Goal: Task Accomplishment & Management: Use online tool/utility

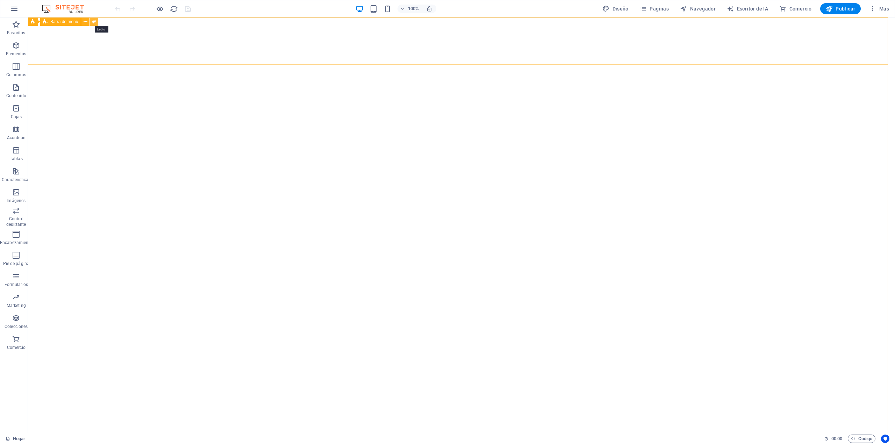
click at [92, 21] on button at bounding box center [94, 21] width 8 height 8
select select "rem"
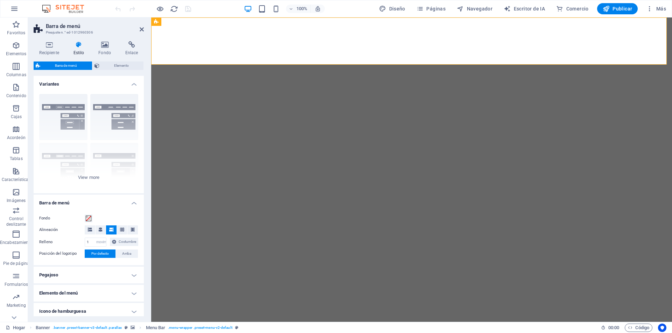
drag, startPoint x: 895, startPoint y: 1, endPoint x: 112, endPoint y: 30, distance: 783.7
click at [112, 30] on h3 "Preajuste n.° ed-1012960306" at bounding box center [88, 32] width 84 height 6
click at [106, 44] on icon at bounding box center [105, 44] width 24 height 7
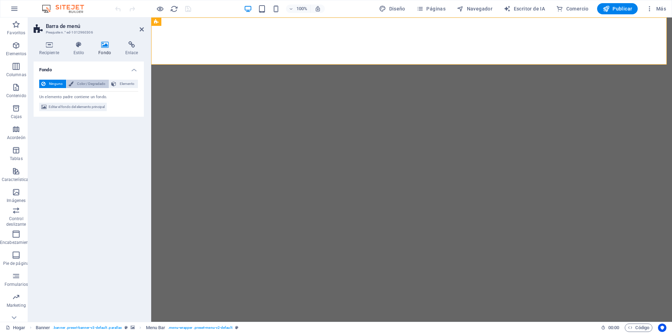
click at [98, 82] on font "Color / Degradado" at bounding box center [91, 84] width 28 height 4
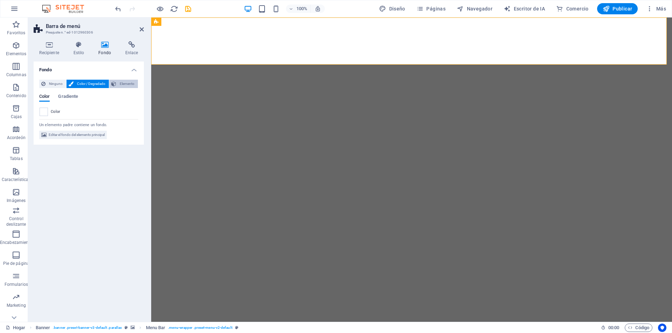
click at [121, 85] on font "Elemento" at bounding box center [127, 84] width 15 height 4
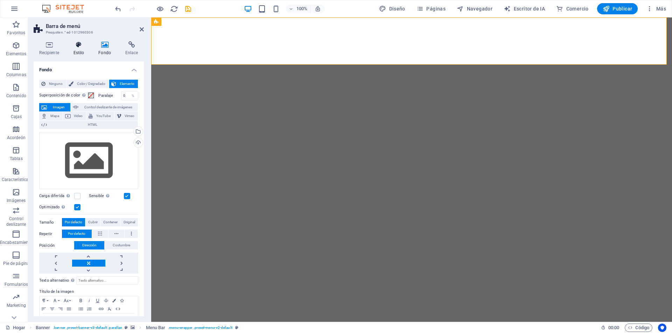
click at [81, 50] on h4 "Estilo" at bounding box center [80, 48] width 25 height 15
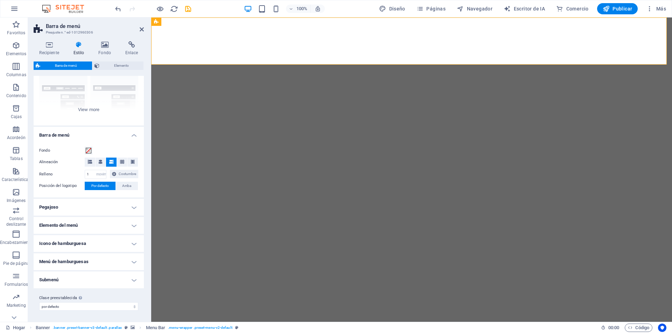
scroll to position [76, 0]
click at [106, 226] on h4 "Elemento del menú" at bounding box center [89, 225] width 110 height 17
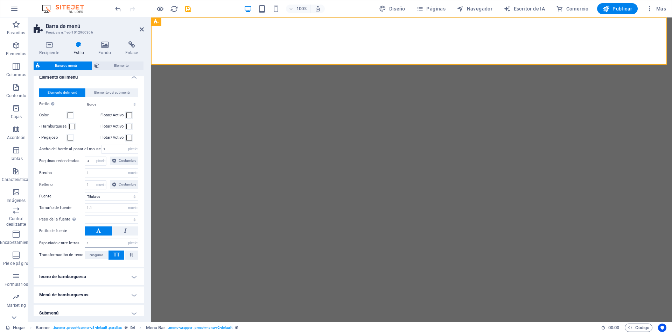
scroll to position [275, 0]
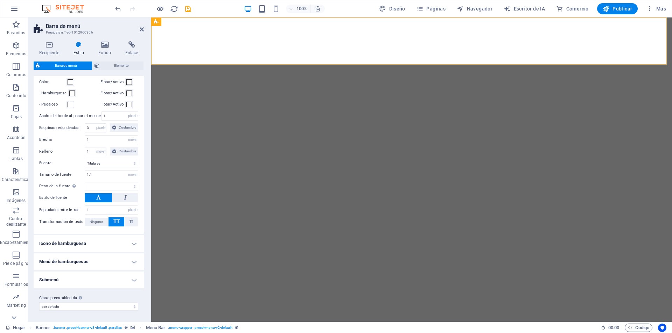
click at [129, 245] on h4 "Icono de hamburguesa" at bounding box center [89, 243] width 110 height 17
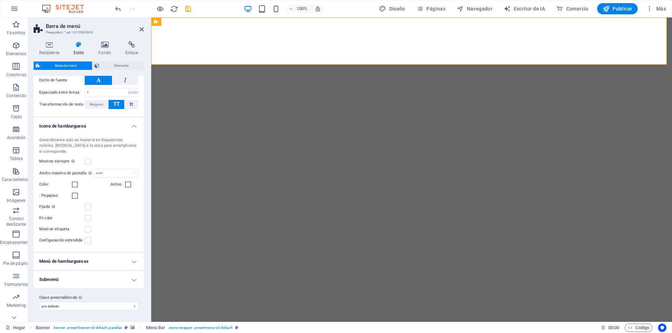
scroll to position [379, 0]
click at [132, 270] on h4 "Menú de hamburguesas" at bounding box center [89, 261] width 110 height 17
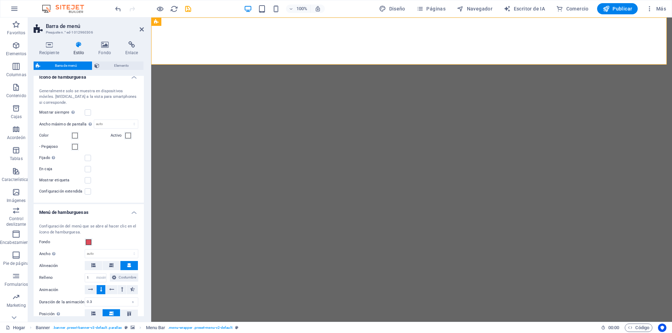
scroll to position [484, 0]
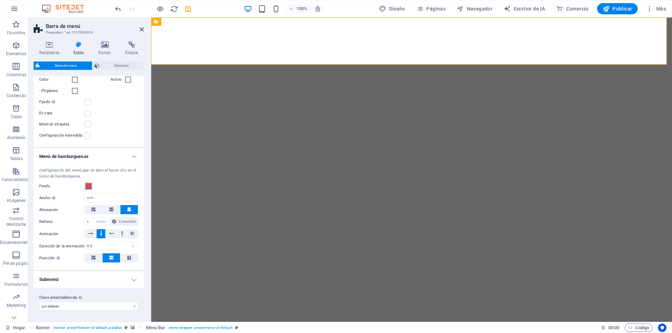
click at [88, 189] on span at bounding box center [89, 187] width 6 height 6
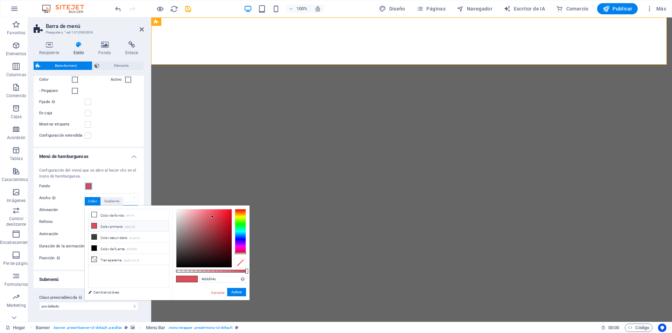
click at [239, 216] on div at bounding box center [240, 231] width 11 height 45
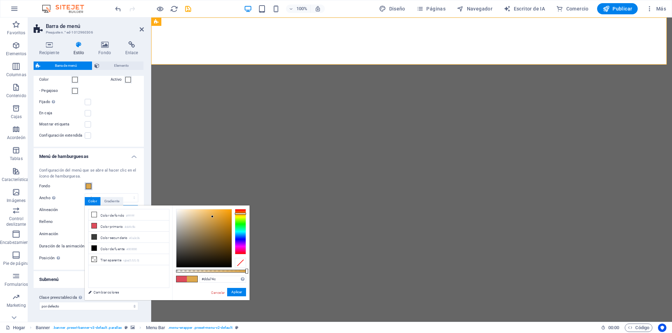
click at [239, 214] on div at bounding box center [240, 214] width 11 height 2
type input "#efab38"
click at [218, 213] on div at bounding box center [203, 239] width 55 height 58
click at [236, 293] on font "Aplicar" at bounding box center [236, 292] width 10 height 4
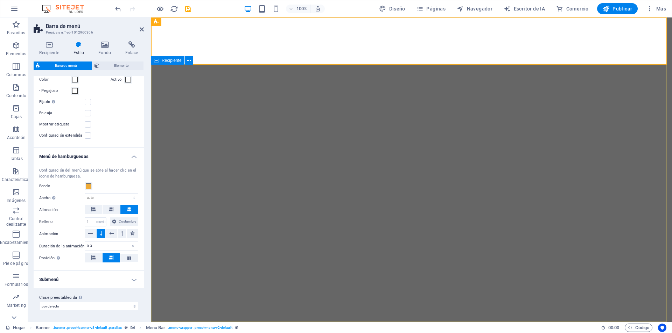
select select
click at [623, 6] on font "Publicar" at bounding box center [622, 9] width 20 height 6
checkbox input "false"
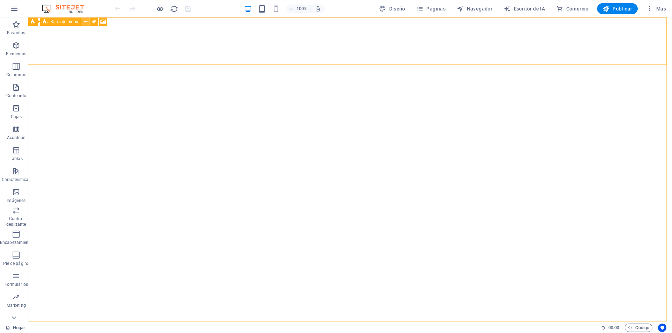
click at [85, 23] on icon at bounding box center [86, 21] width 4 height 7
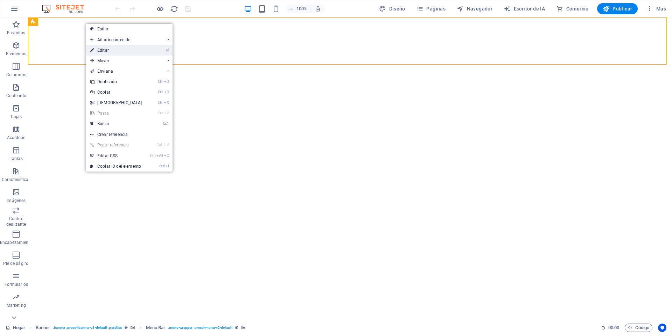
click at [94, 49] on link "⏎ Editar" at bounding box center [116, 50] width 60 height 10
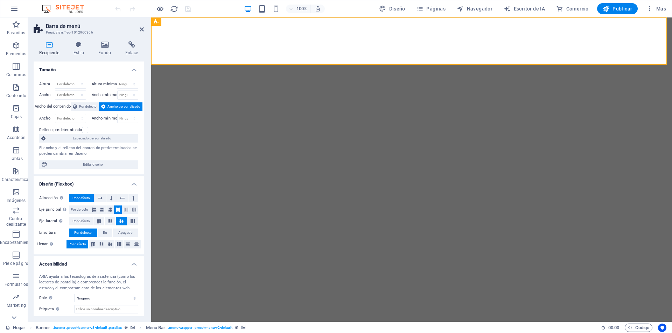
scroll to position [36, 0]
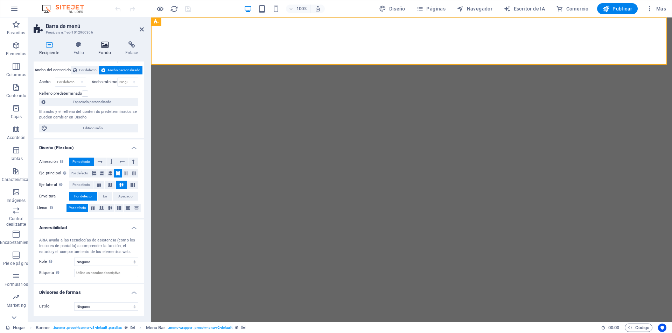
click at [103, 48] on icon at bounding box center [105, 44] width 24 height 7
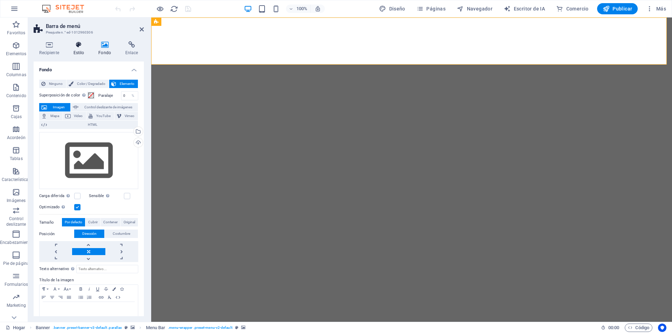
click at [82, 49] on h4 "Estilo" at bounding box center [80, 48] width 25 height 15
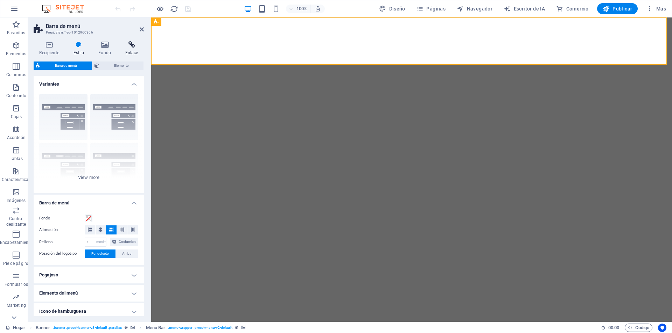
click at [129, 43] on icon at bounding box center [131, 44] width 24 height 7
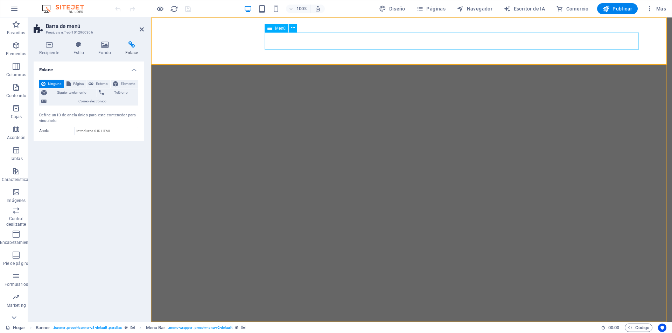
click at [293, 28] on icon at bounding box center [293, 27] width 4 height 7
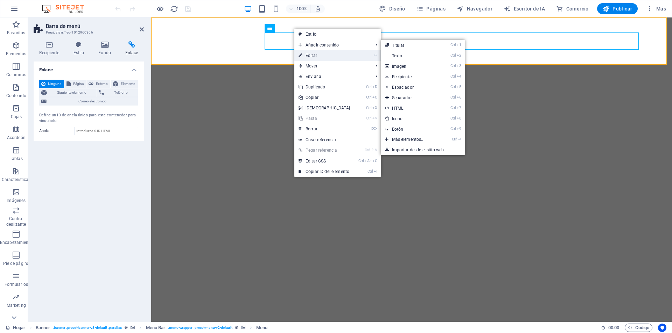
click at [312, 54] on font "Editar" at bounding box center [311, 55] width 12 height 5
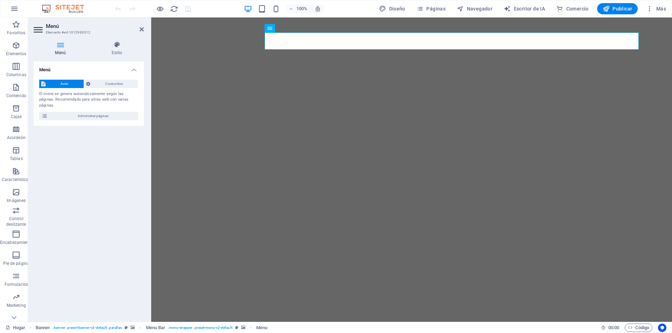
click at [57, 43] on icon at bounding box center [61, 44] width 54 height 7
click at [117, 85] on font "Costumbre" at bounding box center [113, 84] width 17 height 4
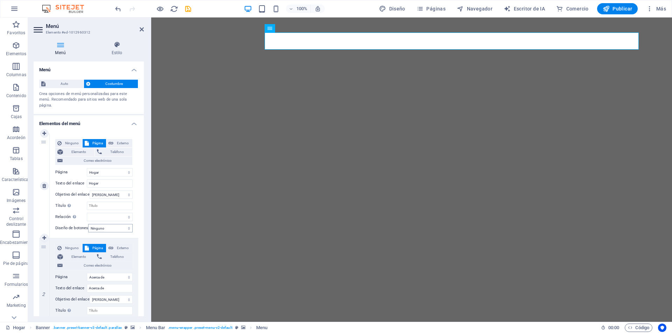
scroll to position [70, 0]
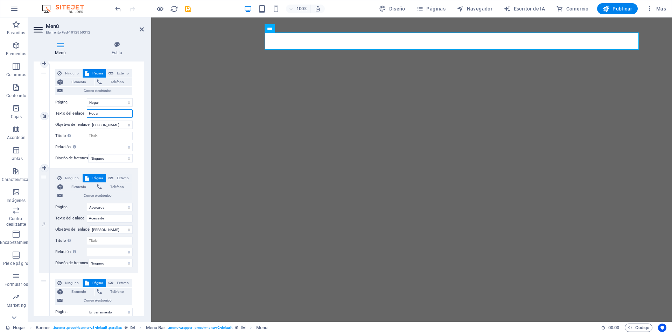
click at [106, 113] on input "Hogar" at bounding box center [110, 113] width 46 height 8
click at [110, 104] on select "Hogar Acerca de Entrenamiento Reseñas Contacto Aviso legal Privacidad" at bounding box center [110, 102] width 46 height 8
click at [87, 98] on select "Hogar Acerca de Entrenamiento Reseñas Contacto Aviso legal Privacidad" at bounding box center [110, 102] width 46 height 8
click at [109, 102] on select "Hogar Acerca de Entrenamiento Reseñas Contacto Aviso legal Privacidad" at bounding box center [110, 102] width 46 height 8
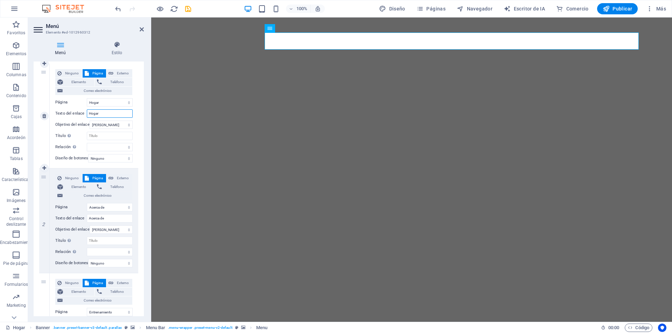
click at [107, 114] on input "Hogar" at bounding box center [110, 113] width 46 height 8
type input "I"
select select
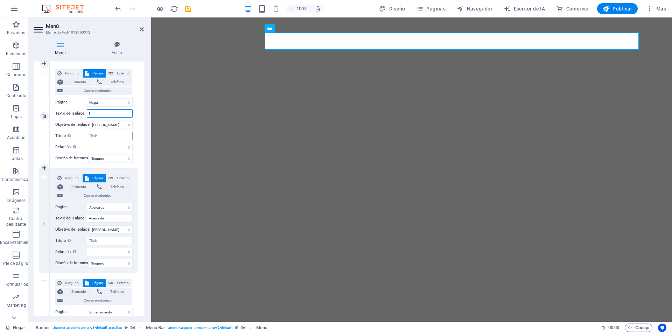
select select
type input "IM"
select select
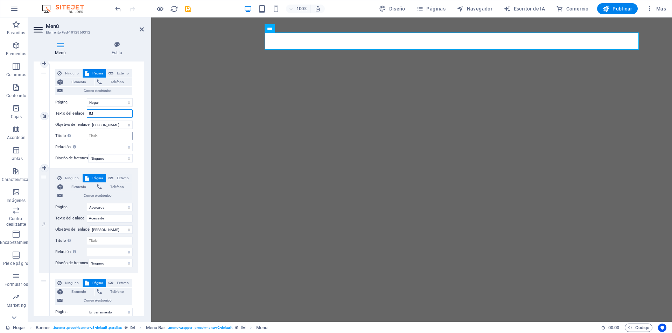
select select
type input "IMO"
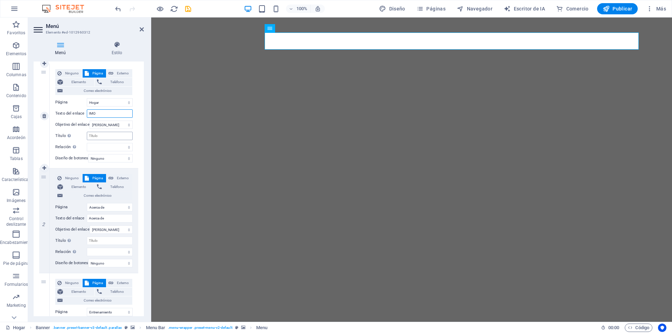
select select
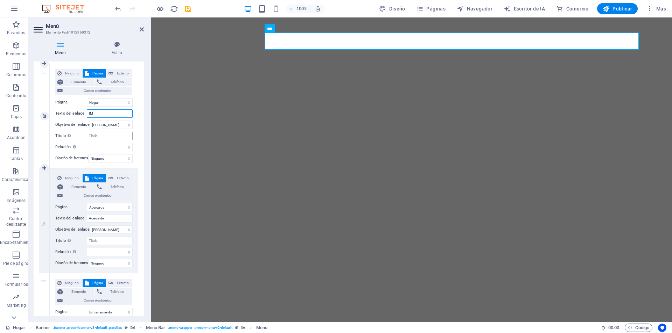
type input "I"
select select
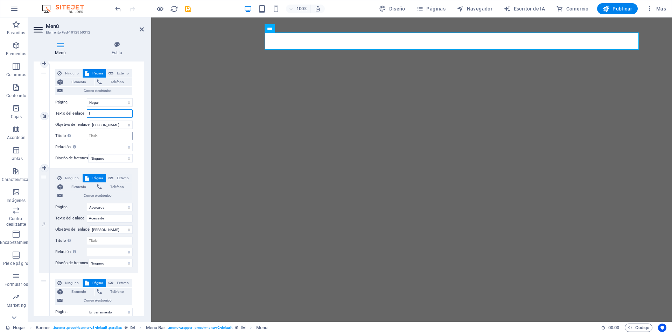
select select
type input "INICIO"
select select
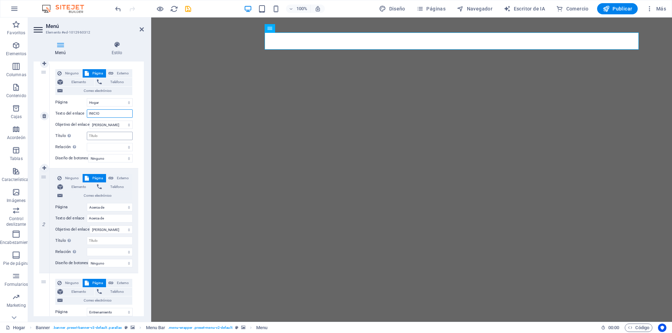
select select
type input "INICIO"
click at [105, 219] on input "Acerca de" at bounding box center [110, 218] width 46 height 8
drag, startPoint x: 112, startPoint y: 221, endPoint x: 86, endPoint y: 221, distance: 25.9
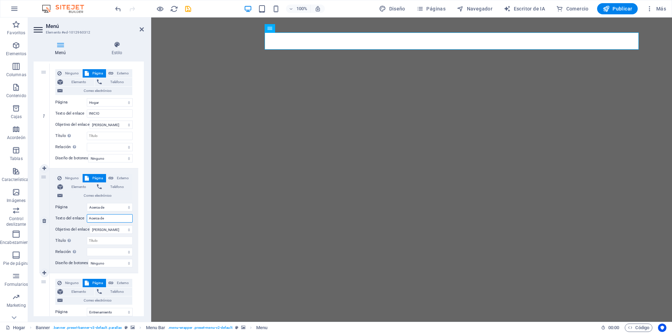
click at [86, 221] on div "Texto del enlace Acerca de" at bounding box center [93, 218] width 77 height 8
type input "NOSO"
select select
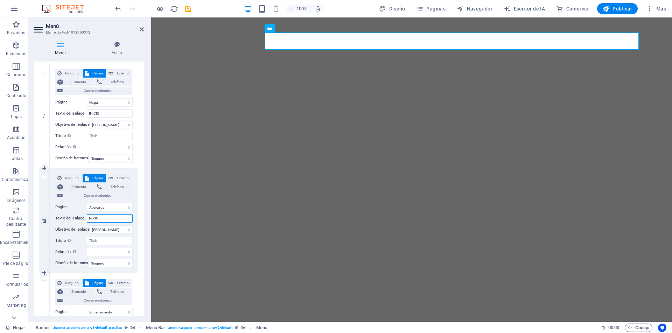
select select
type input "N"
select select
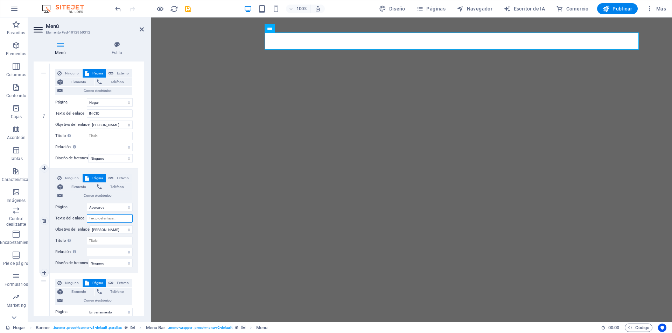
select select
type input "NOSOTROS"
select select
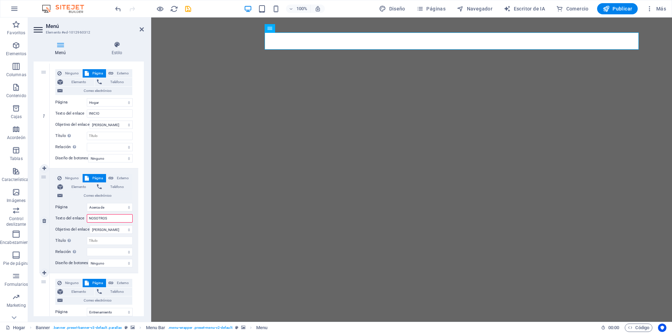
select select
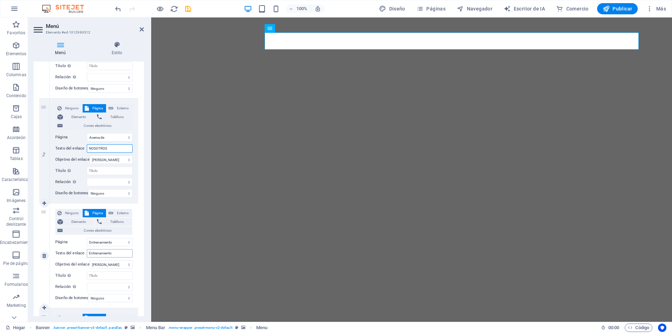
type input "NOSOTROS"
click at [113, 255] on input "Entrenamiento" at bounding box center [110, 253] width 46 height 8
drag, startPoint x: 114, startPoint y: 254, endPoint x: 81, endPoint y: 254, distance: 33.6
click at [81, 254] on div "Texto del enlace Entrenamiento" at bounding box center [93, 253] width 77 height 8
type input "SERVICIOS"
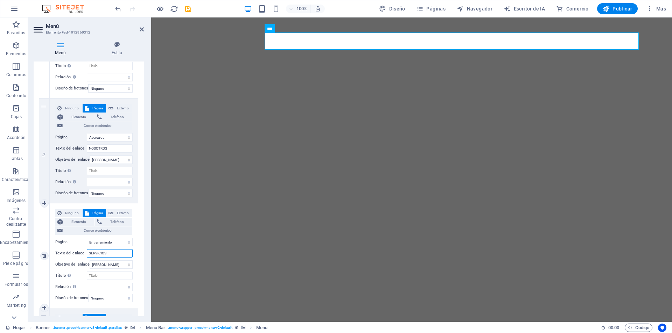
select select
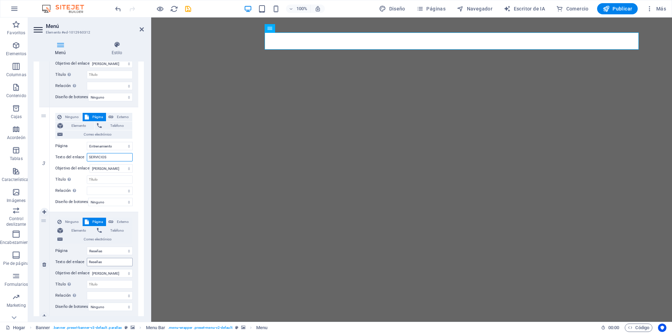
scroll to position [245, 0]
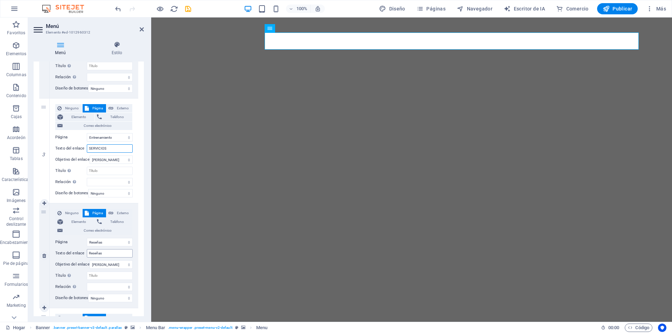
type input "SERVICIOS"
drag, startPoint x: 112, startPoint y: 255, endPoint x: 88, endPoint y: 255, distance: 24.1
click at [88, 255] on input "Reseñas" at bounding box center [110, 253] width 46 height 8
type input "EVENTOS"
select select
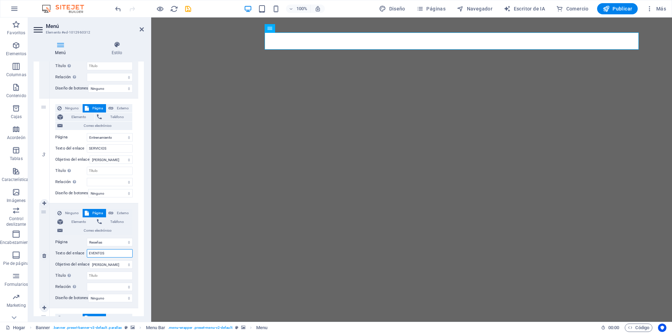
select select
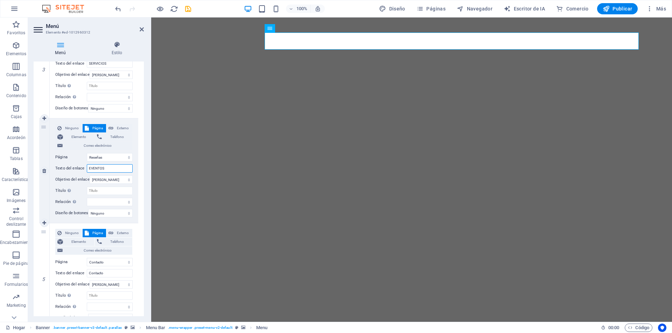
scroll to position [350, 0]
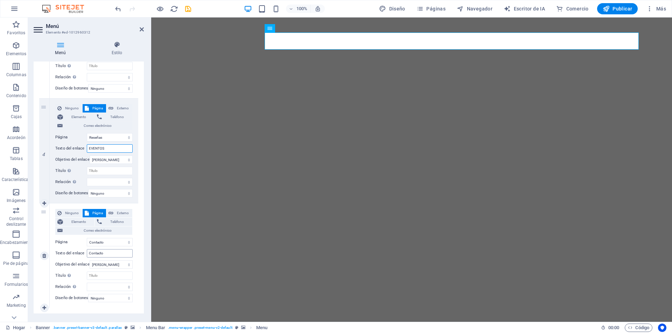
type input "EVENTOS"
click at [109, 254] on input "Contacto" at bounding box center [110, 253] width 46 height 8
drag, startPoint x: 109, startPoint y: 254, endPoint x: 87, endPoint y: 256, distance: 22.5
click at [87, 256] on input "Contacto" at bounding box center [110, 253] width 46 height 8
type input "CONT"
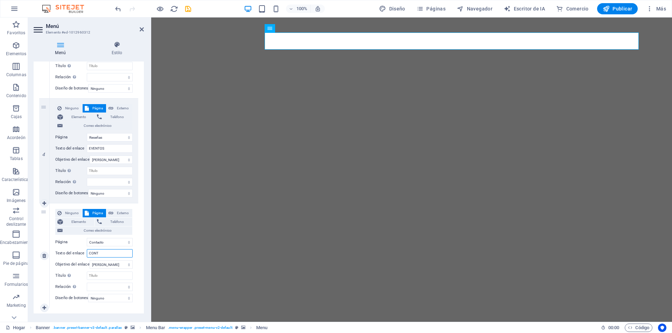
select select
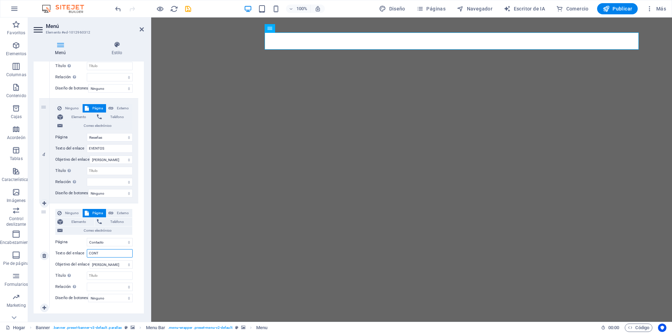
type input "CONTA"
select select
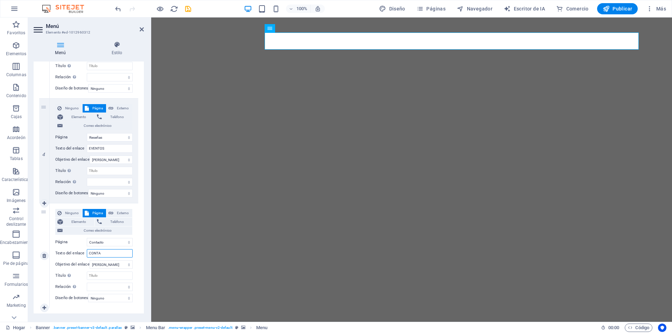
select select
type input "CONTACTESE"
select select
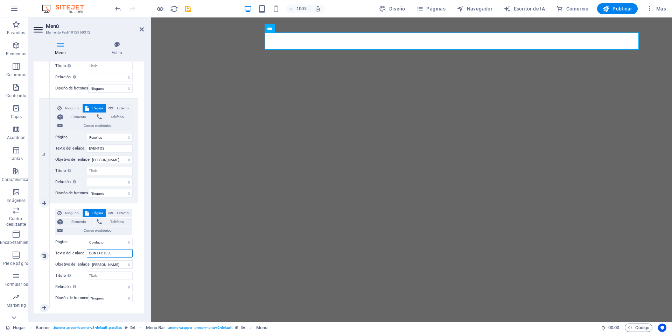
select select
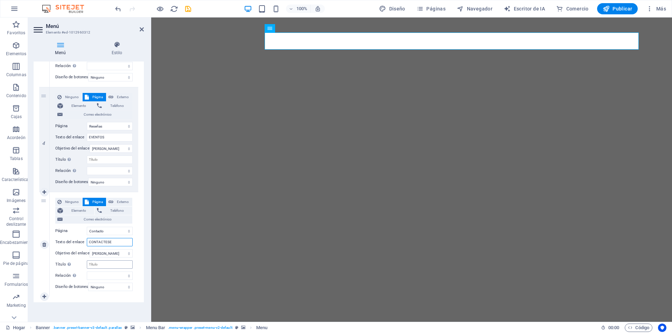
scroll to position [366, 0]
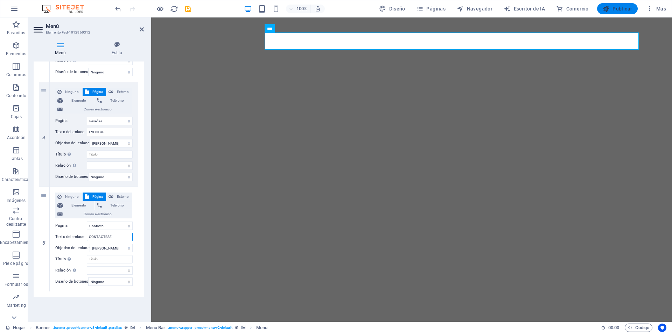
type input "CONTACTESE"
click at [621, 10] on font "Publicar" at bounding box center [622, 9] width 20 height 6
checkbox input "false"
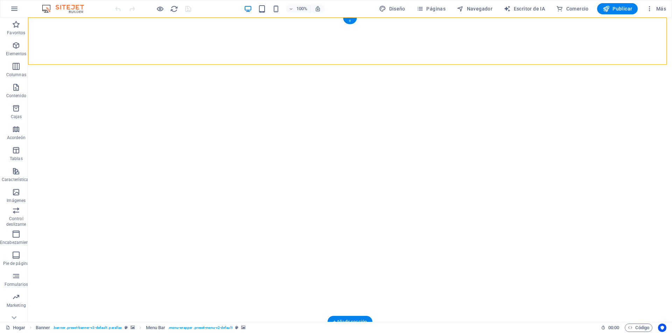
drag, startPoint x: 201, startPoint y: 27, endPoint x: 203, endPoint y: 35, distance: 8.1
click at [101, 20] on icon at bounding box center [102, 21] width 5 height 7
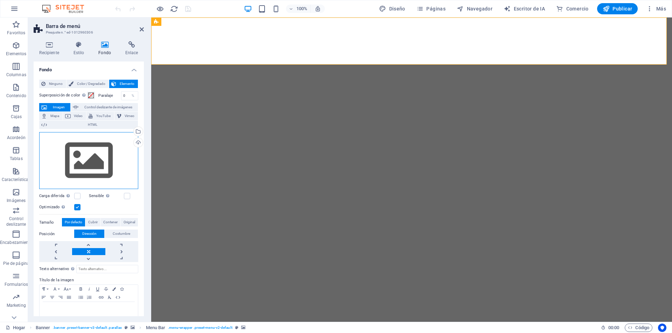
click at [101, 158] on div "Arrastre los archivos aquí, haga clic para elegir archivos o seleccione archivo…" at bounding box center [88, 160] width 99 height 57
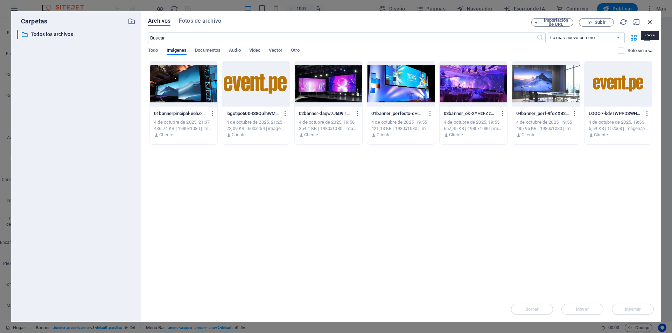
click at [650, 21] on icon "button" at bounding box center [650, 22] width 8 height 8
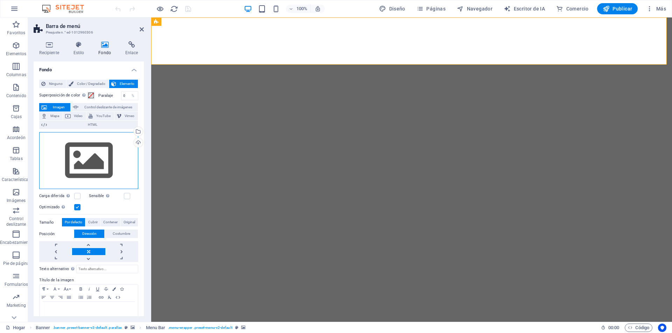
click at [102, 173] on div "Arrastre los archivos aquí, haga clic para elegir archivos o seleccione archivo…" at bounding box center [88, 160] width 99 height 57
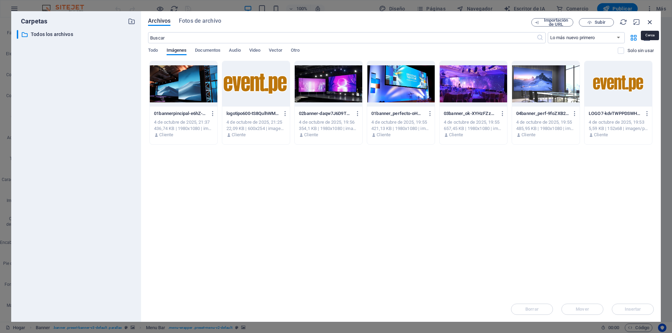
click at [651, 22] on icon "button" at bounding box center [650, 22] width 8 height 8
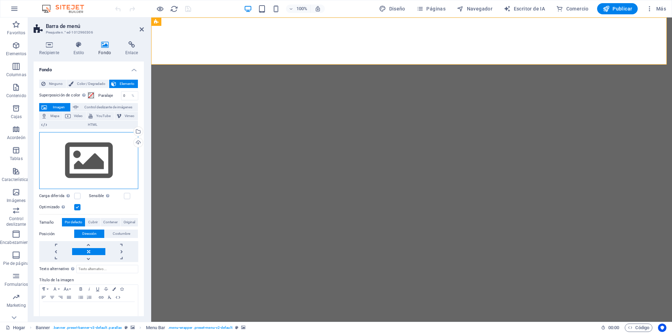
drag, startPoint x: 107, startPoint y: 154, endPoint x: 106, endPoint y: 151, distance: 3.9
click at [106, 151] on div "Arrastre los archivos aquí, haga clic para elegir archivos o seleccione archivo…" at bounding box center [88, 160] width 99 height 57
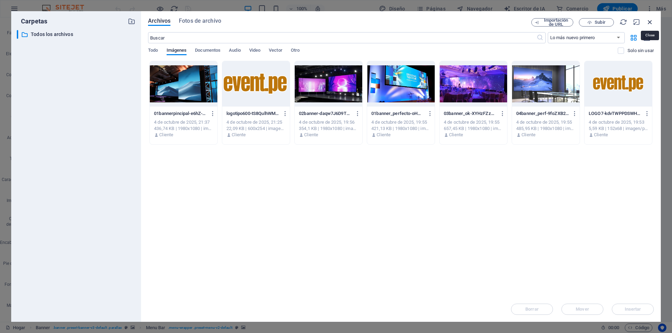
click at [649, 23] on icon "button" at bounding box center [650, 22] width 8 height 8
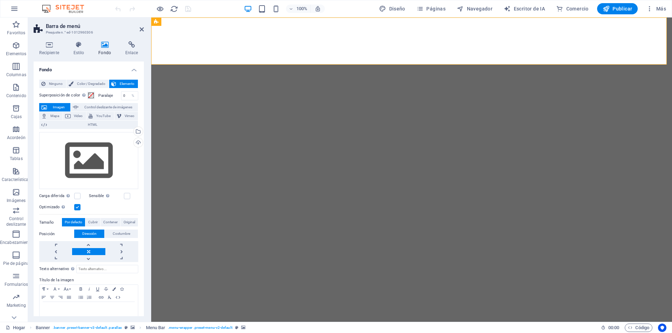
click at [53, 106] on font "Imagen" at bounding box center [59, 107] width 12 height 4
click at [97, 157] on div "Arrastre los archivos aquí, haga clic para elegir archivos o seleccione archivo…" at bounding box center [88, 160] width 99 height 57
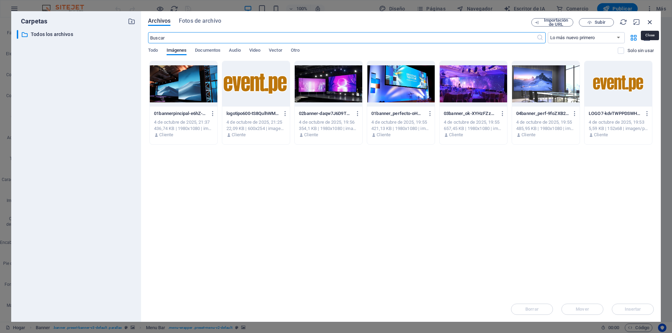
click at [648, 21] on icon "button" at bounding box center [650, 22] width 8 height 8
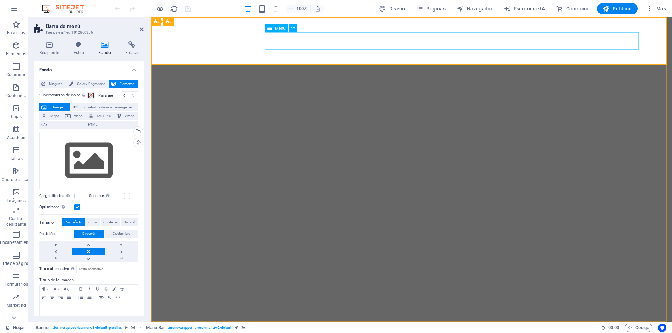
click at [115, 170] on div "Arrastre los archivos aquí, haga clic para elegir archivos o seleccione archivo…" at bounding box center [88, 160] width 99 height 57
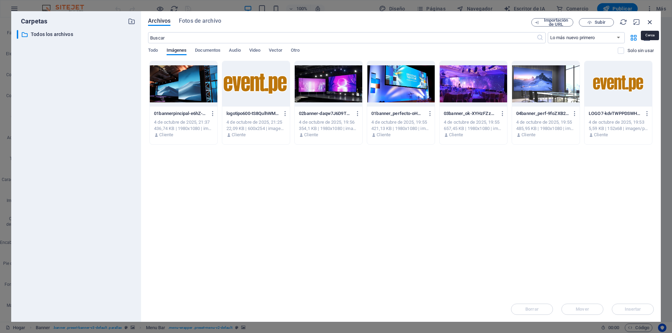
drag, startPoint x: 648, startPoint y: 23, endPoint x: 497, endPoint y: 5, distance: 152.1
click at [648, 23] on icon "button" at bounding box center [650, 22] width 8 height 8
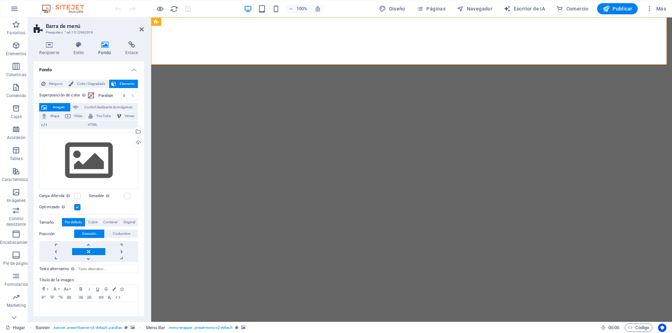
click at [109, 48] on icon at bounding box center [105, 44] width 24 height 7
click at [85, 49] on h4 "Estilo" at bounding box center [80, 48] width 25 height 15
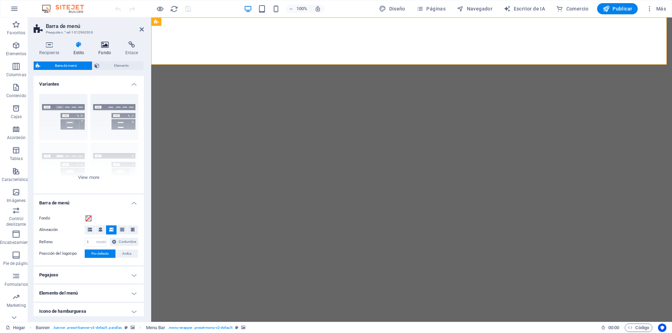
click at [101, 48] on h4 "Fondo" at bounding box center [106, 48] width 27 height 15
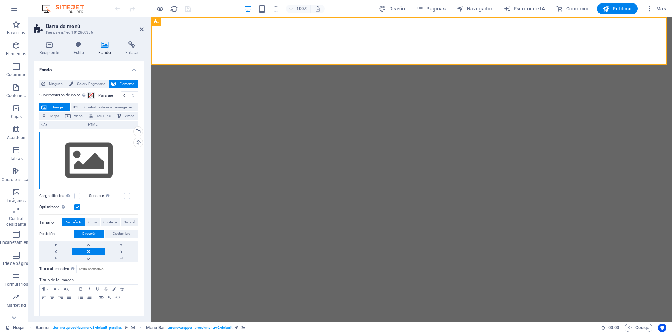
click at [85, 166] on div "Arrastre los archivos aquí, haga clic para elegir archivos o seleccione archivo…" at bounding box center [88, 160] width 99 height 57
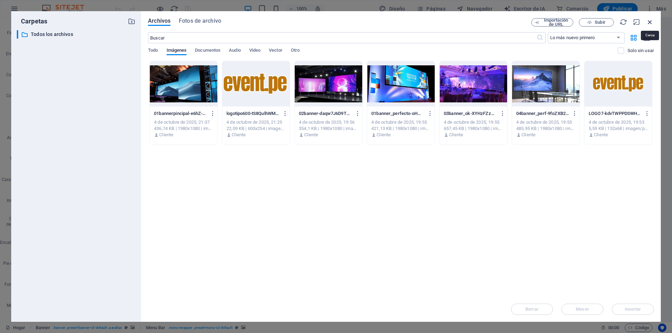
click at [649, 20] on icon "button" at bounding box center [650, 22] width 8 height 8
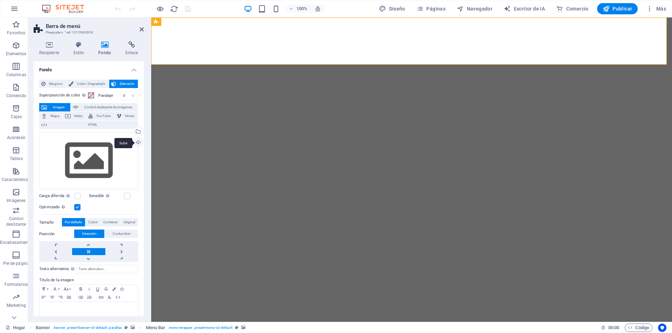
click at [137, 143] on div "Subir" at bounding box center [137, 143] width 10 height 10
click at [88, 94] on span at bounding box center [91, 96] width 6 height 6
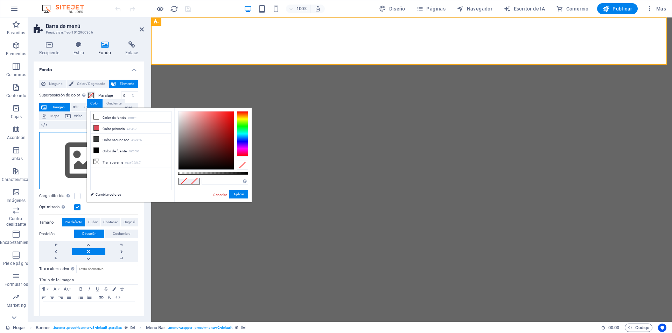
click at [64, 167] on div "Arrastre los archivos aquí, haga clic para elegir archivos o seleccione archivo…" at bounding box center [88, 160] width 99 height 57
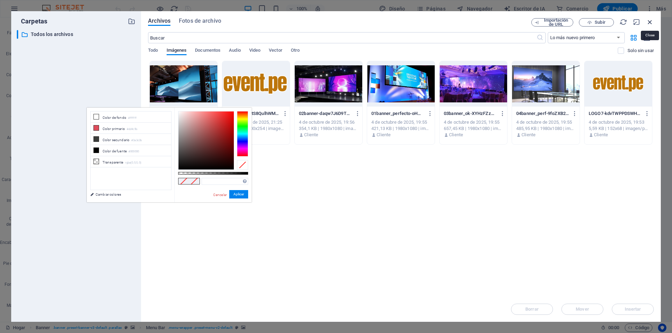
click at [650, 22] on icon "button" at bounding box center [650, 22] width 8 height 8
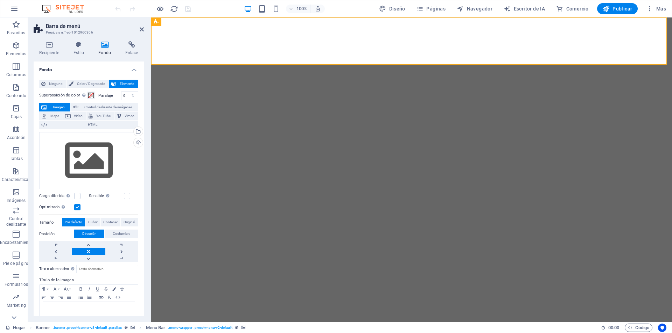
click at [143, 29] on icon at bounding box center [142, 30] width 4 height 6
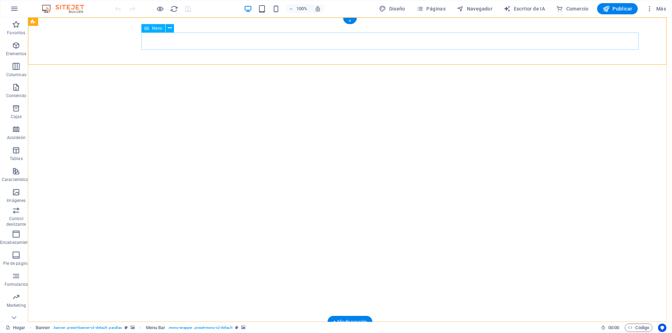
click at [102, 21] on icon at bounding box center [102, 21] width 5 height 7
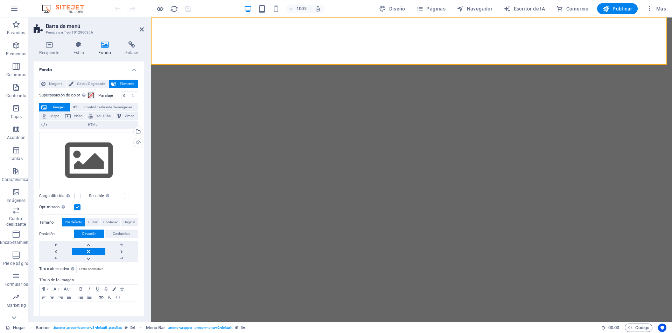
click at [77, 207] on label at bounding box center [77, 207] width 6 height 6
click at [0, 0] on input "Optimizado Las imágenes se comprimen para mejorar la velocidad de la página." at bounding box center [0, 0] width 0 height 0
click at [77, 207] on label at bounding box center [77, 207] width 6 height 6
click at [0, 0] on input "Optimizado Las imágenes se comprimen para mejorar la velocidad de la página." at bounding box center [0, 0] width 0 height 0
click at [97, 117] on font "YouTube" at bounding box center [103, 116] width 14 height 4
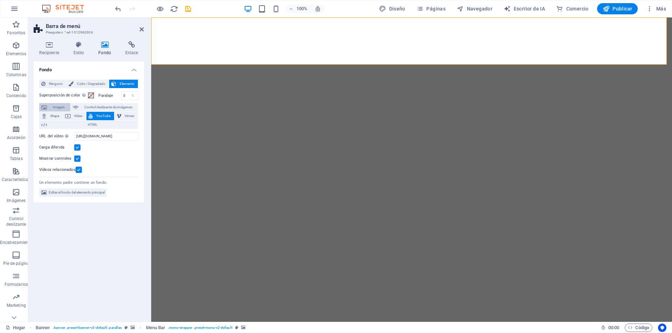
click at [51, 105] on span "Imagen" at bounding box center [58, 107] width 19 height 8
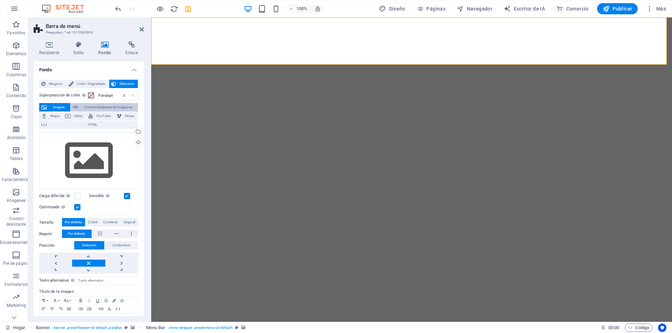
click at [110, 109] on span "Control deslizante de imágenes" at bounding box center [107, 107] width 55 height 8
select select "ms"
select select "s"
select select "progressive"
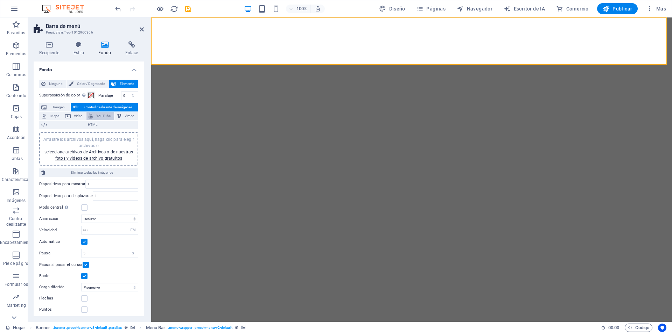
click at [101, 118] on font "YouTube" at bounding box center [103, 116] width 14 height 4
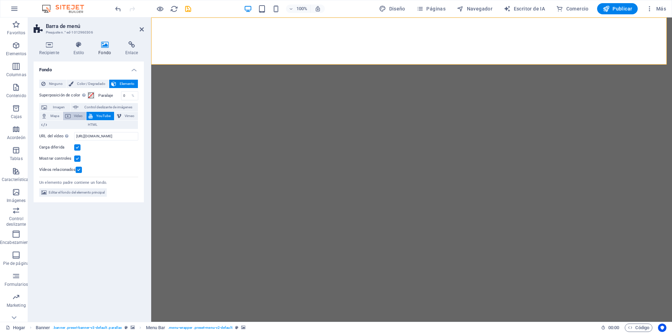
click at [78, 118] on font "Video" at bounding box center [78, 116] width 9 height 4
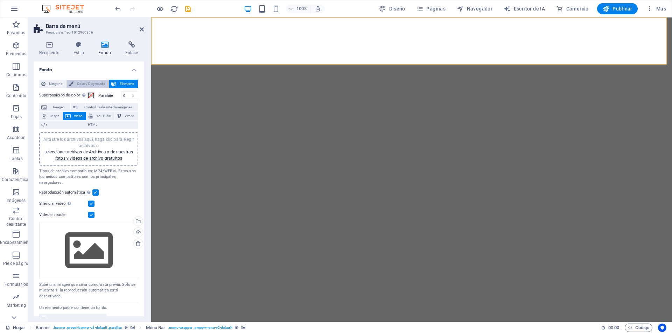
click at [84, 85] on font "Color / Degradado" at bounding box center [91, 84] width 28 height 4
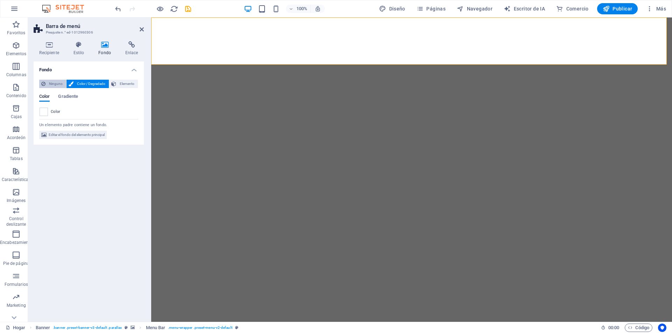
click at [57, 85] on font "Ninguno" at bounding box center [56, 84] width 14 height 4
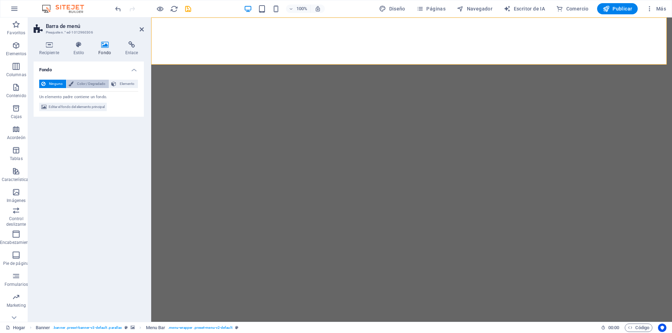
click at [80, 83] on font "Color / Degradado" at bounding box center [91, 84] width 28 height 4
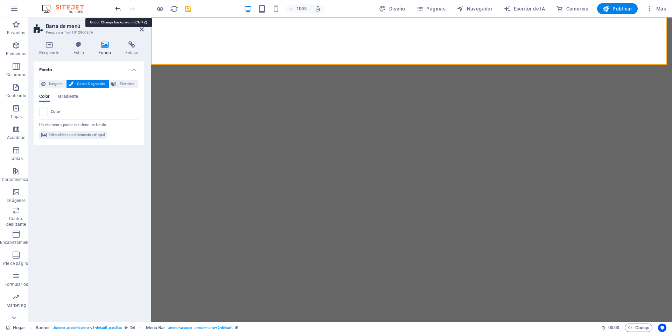
click at [120, 9] on icon "deshacer" at bounding box center [118, 9] width 8 height 8
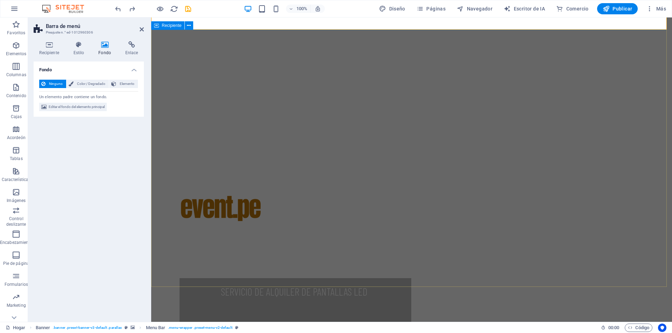
scroll to position [35, 0]
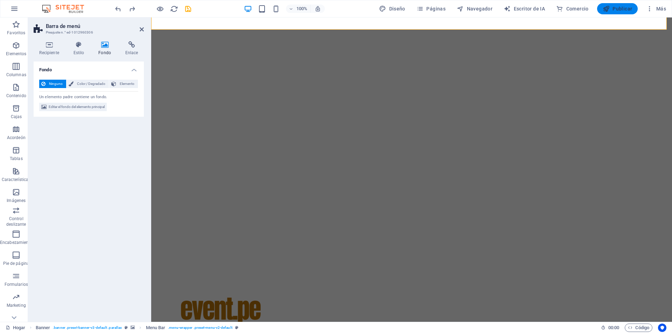
click at [619, 7] on font "Publicar" at bounding box center [622, 9] width 20 height 6
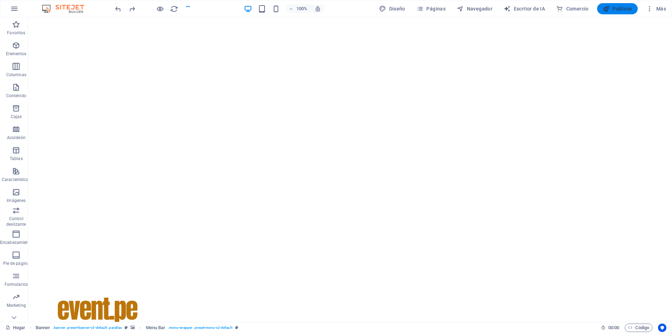
checkbox input "false"
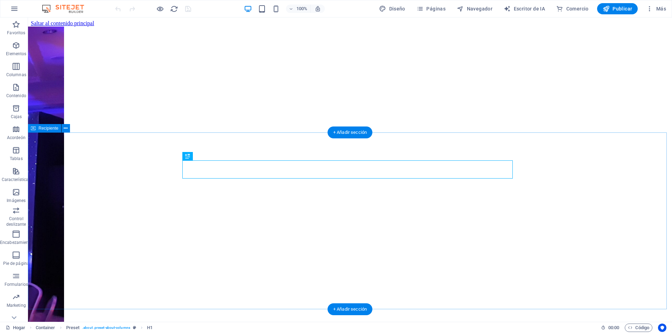
scroll to position [190, 0]
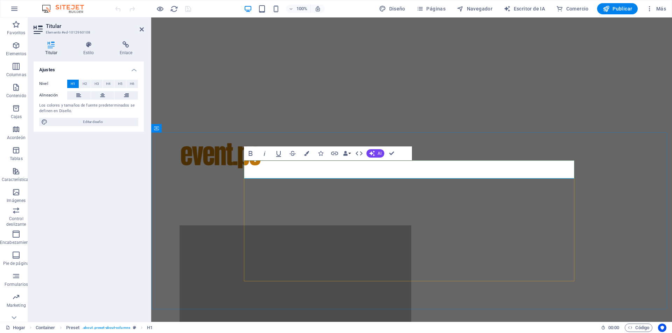
drag, startPoint x: 350, startPoint y: 170, endPoint x: 282, endPoint y: 173, distance: 68.3
drag, startPoint x: 352, startPoint y: 170, endPoint x: 296, endPoint y: 171, distance: 56.0
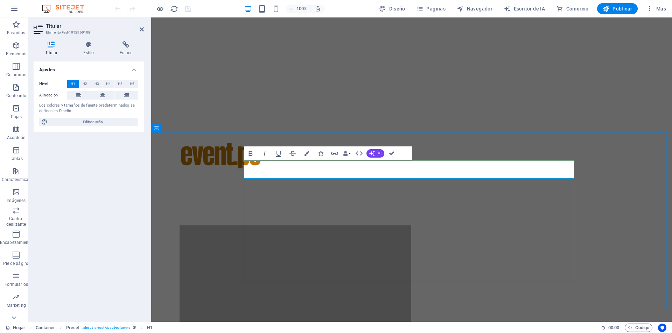
drag, startPoint x: 294, startPoint y: 172, endPoint x: 309, endPoint y: 176, distance: 16.0
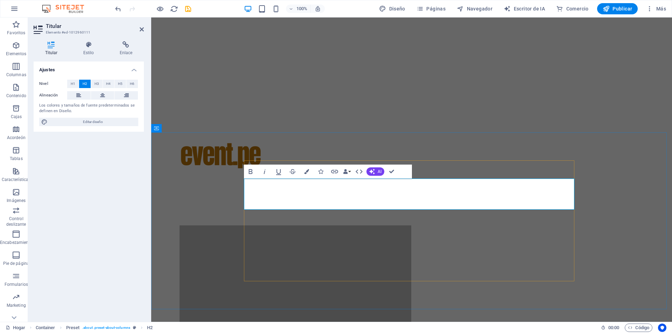
drag, startPoint x: 283, startPoint y: 204, endPoint x: 245, endPoint y: 189, distance: 40.5
drag, startPoint x: 275, startPoint y: 189, endPoint x: 250, endPoint y: 192, distance: 25.0
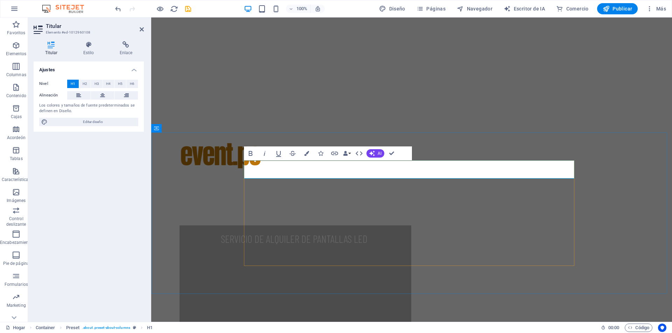
drag, startPoint x: 347, startPoint y: 171, endPoint x: 245, endPoint y: 163, distance: 102.1
click at [249, 152] on icon "button" at bounding box center [250, 153] width 8 height 8
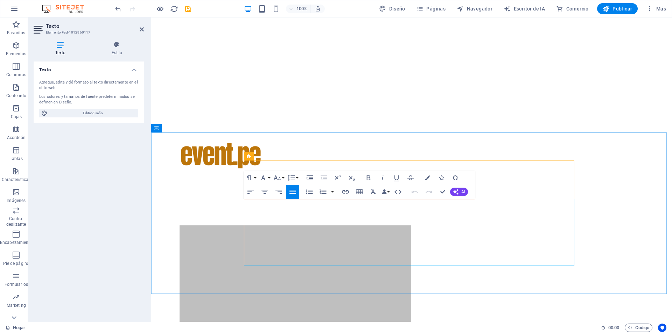
drag, startPoint x: 404, startPoint y: 262, endPoint x: 342, endPoint y: 235, distance: 67.7
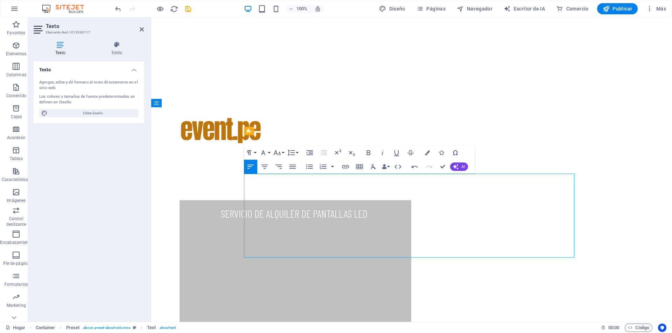
scroll to position [223, 0]
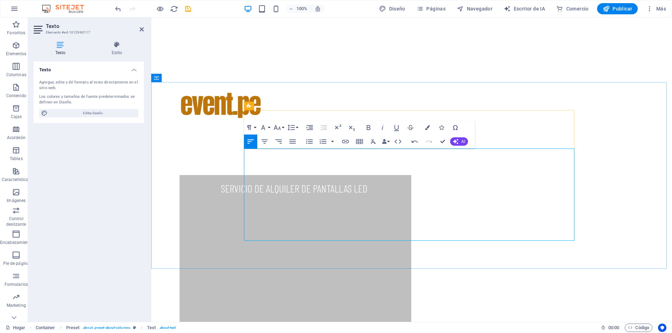
scroll to position [257, 0]
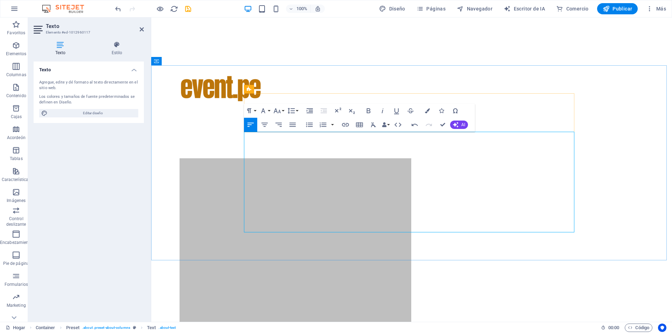
scroll to position [274, 0]
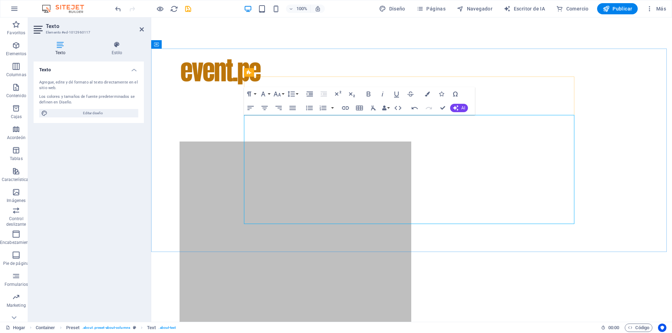
drag, startPoint x: 563, startPoint y: 218, endPoint x: 414, endPoint y: 136, distance: 170.0
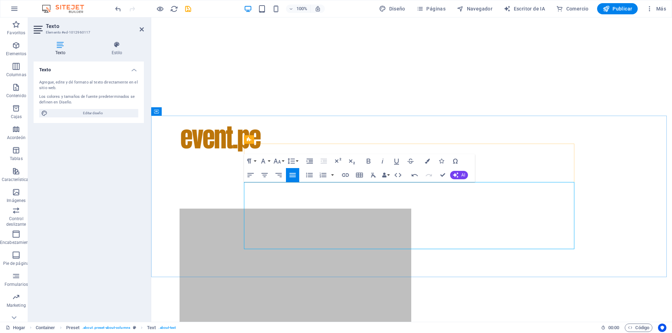
drag, startPoint x: 567, startPoint y: 237, endPoint x: 414, endPoint y: 206, distance: 155.7
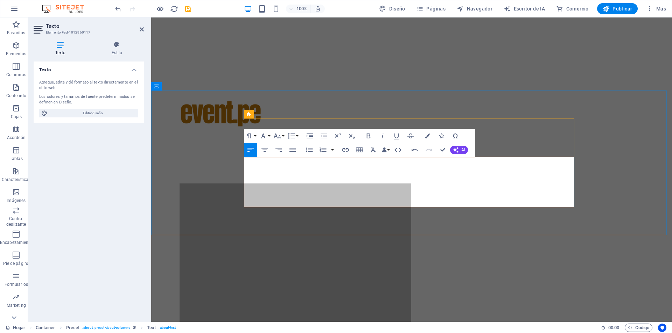
drag, startPoint x: 465, startPoint y: 188, endPoint x: 415, endPoint y: 165, distance: 55.2
copy div "- Aniversarios - Ferias - Capacitaciones - Circuitos cerrados"
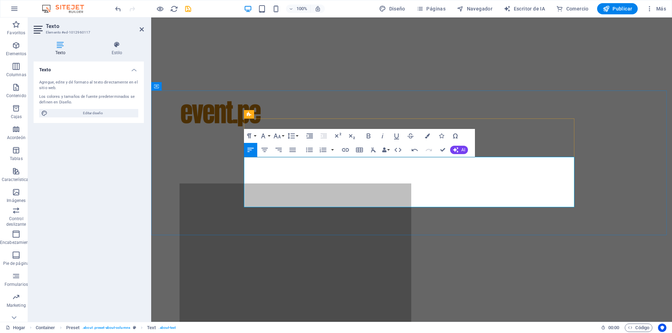
drag, startPoint x: 464, startPoint y: 186, endPoint x: 414, endPoint y: 164, distance: 55.3
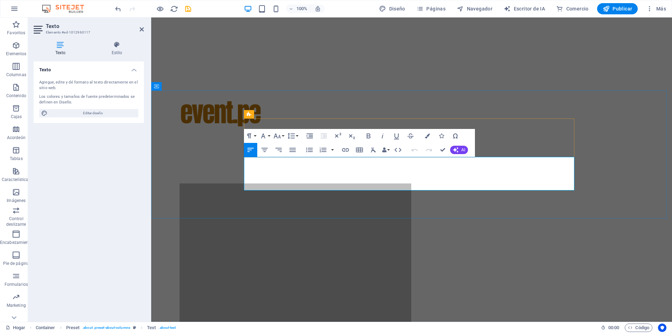
click at [292, 152] on icon "button" at bounding box center [292, 150] width 6 height 4
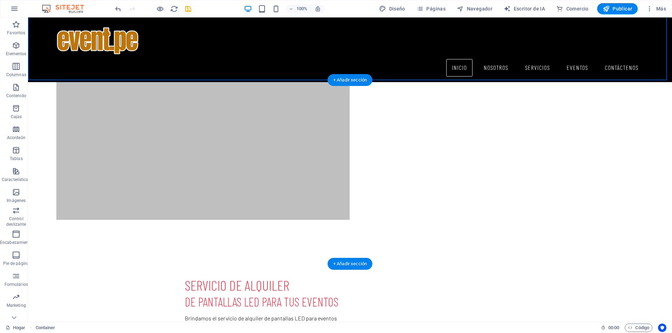
scroll to position [371, 0]
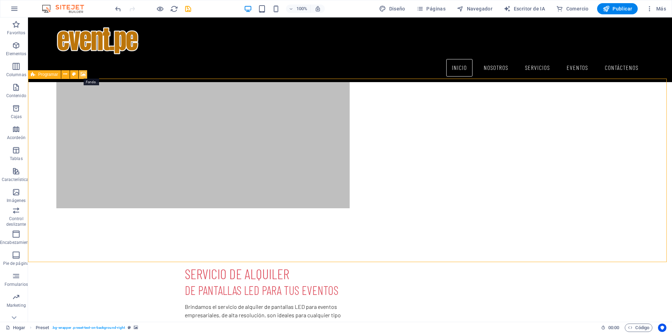
click at [83, 72] on icon at bounding box center [82, 74] width 5 height 7
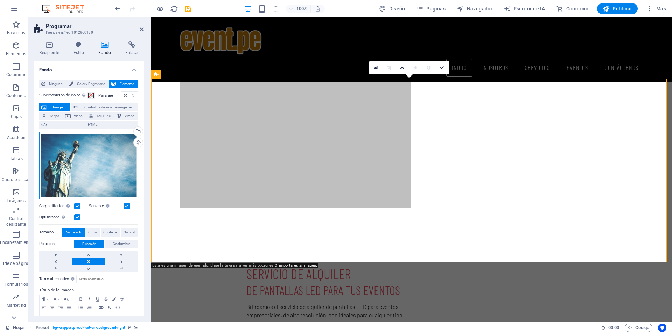
click at [113, 164] on div "Arrastre los archivos aquí, haga clic para elegir archivos o seleccione archivo…" at bounding box center [88, 165] width 99 height 67
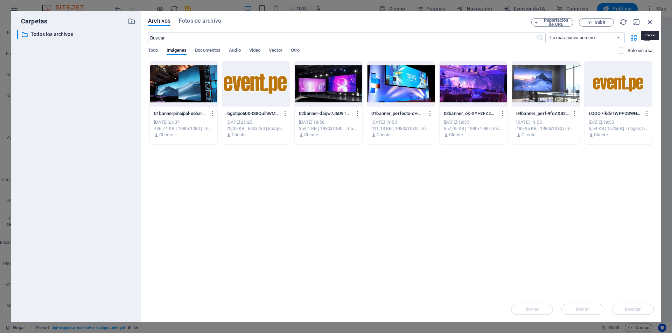
click at [653, 22] on icon "button" at bounding box center [650, 22] width 8 height 8
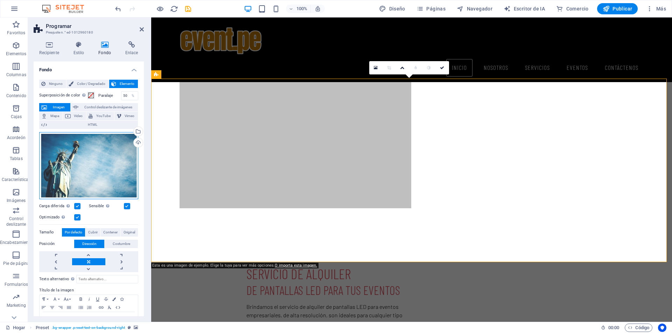
click at [117, 161] on div "Arrastre los archivos aquí, haga clic para elegir archivos o seleccione archivo…" at bounding box center [88, 165] width 99 height 67
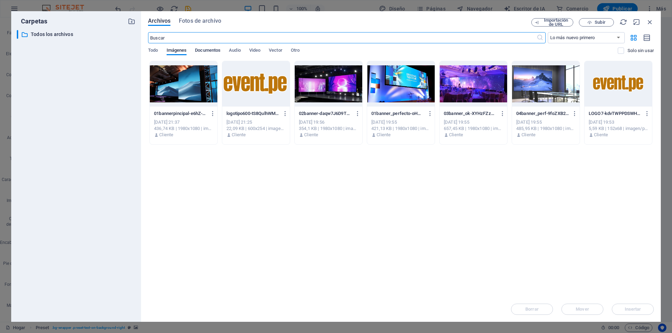
click at [202, 51] on font "Documentos" at bounding box center [208, 50] width 26 height 5
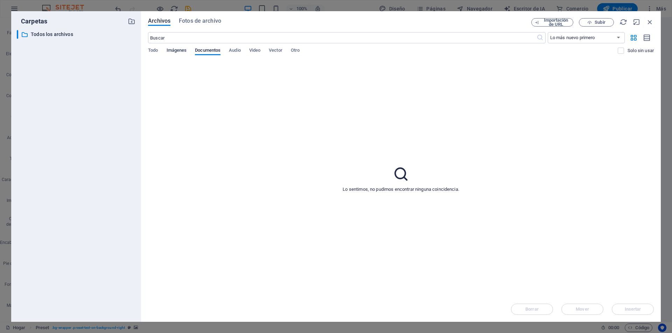
click at [177, 52] on font "Imágenes" at bounding box center [176, 50] width 20 height 5
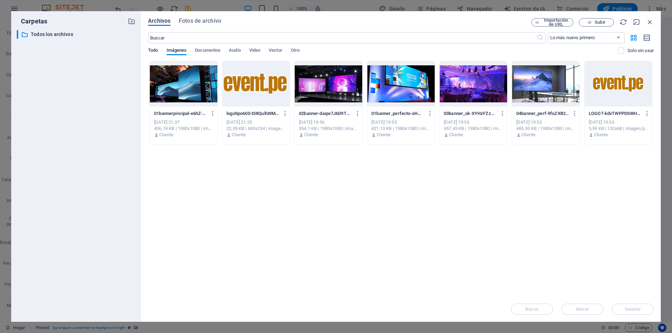
click at [153, 50] on font "Todo" at bounding box center [153, 50] width 10 height 5
click at [204, 22] on font "Fotos de archivo" at bounding box center [200, 20] width 42 height 7
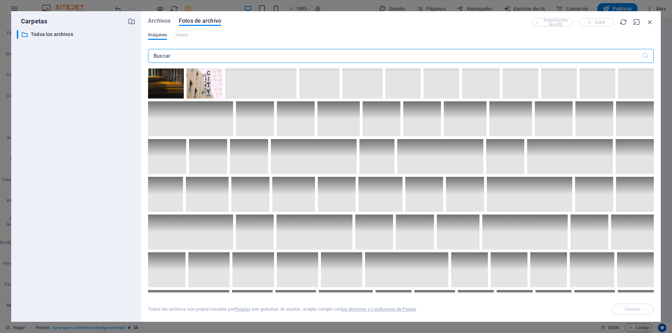
scroll to position [0, 0]
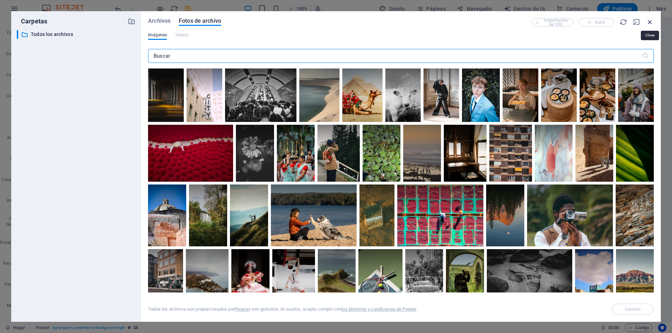
click at [648, 23] on icon "button" at bounding box center [650, 22] width 8 height 8
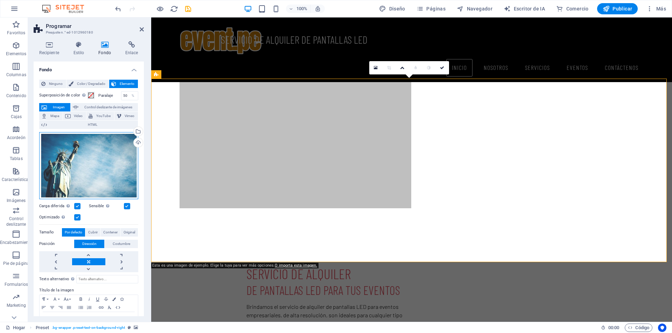
click at [91, 163] on div "Arrastre los archivos aquí, haga clic para elegir archivos o seleccione archivo…" at bounding box center [88, 165] width 99 height 67
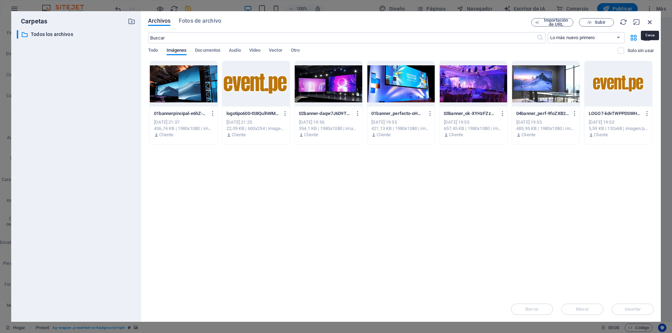
click at [650, 21] on icon "button" at bounding box center [650, 22] width 8 height 8
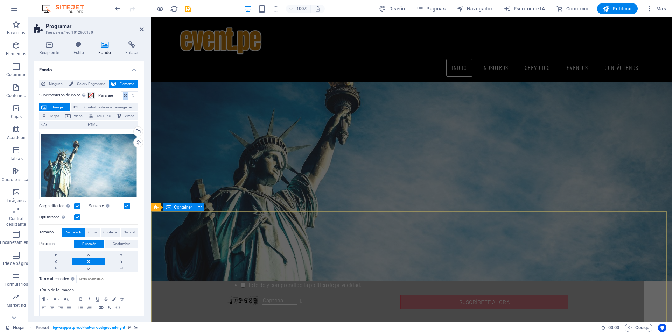
scroll to position [813, 0]
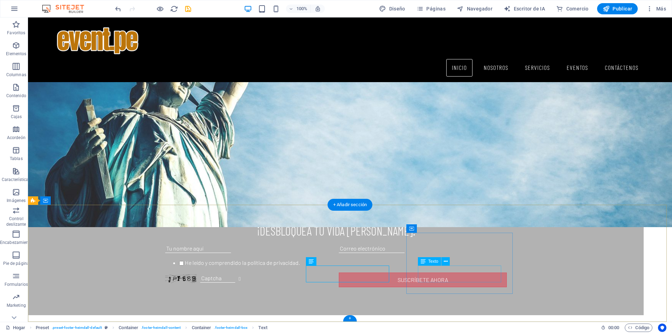
click at [434, 264] on font "Texto" at bounding box center [433, 261] width 10 height 5
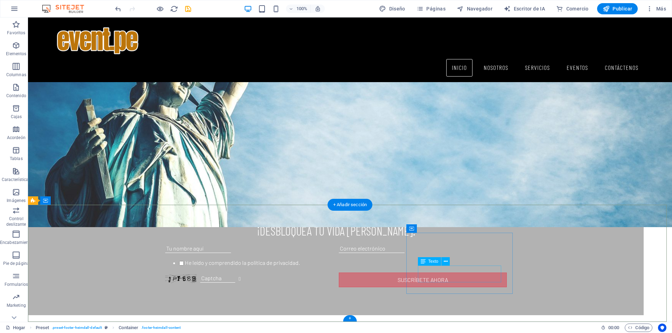
click at [446, 261] on icon at bounding box center [446, 261] width 4 height 7
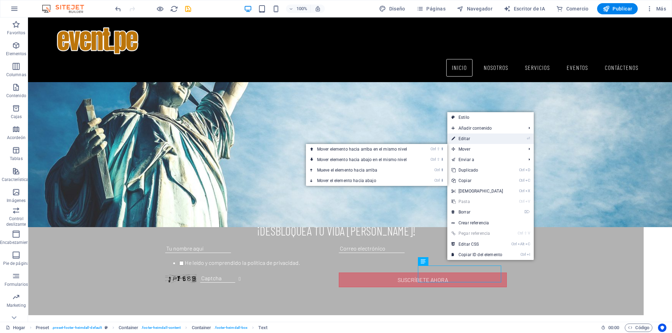
click at [472, 140] on link "⏎ Editar" at bounding box center [477, 139] width 60 height 10
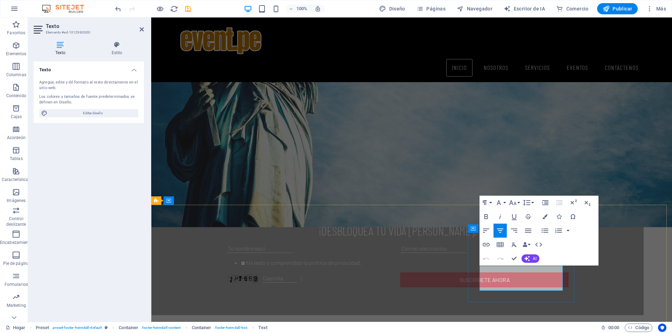
drag, startPoint x: 534, startPoint y: 277, endPoint x: 481, endPoint y: 270, distance: 54.4
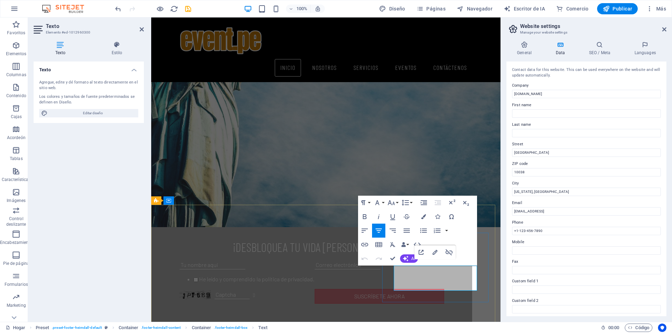
scroll to position [880, 0]
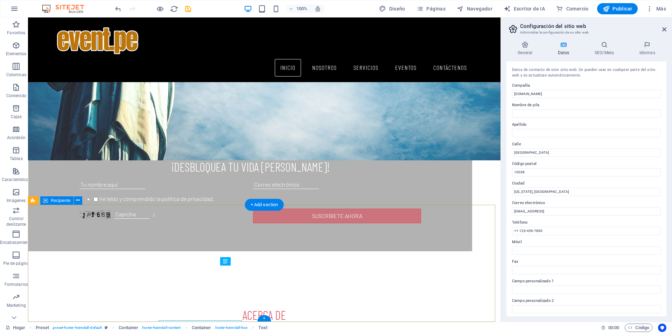
scroll to position [825, 0]
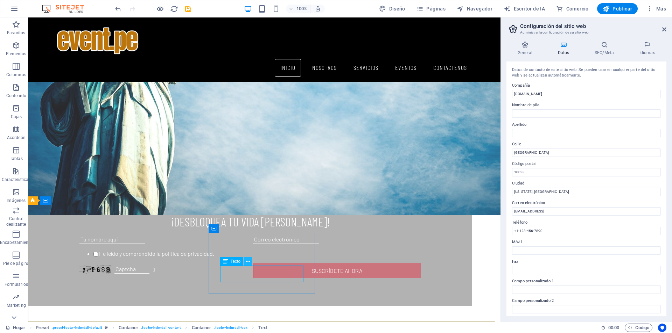
click at [248, 264] on icon at bounding box center [248, 261] width 4 height 7
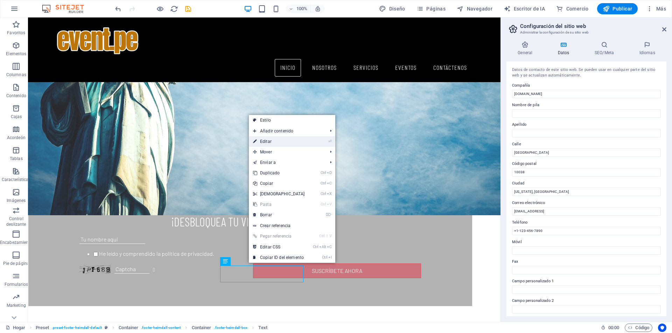
click at [317, 141] on li "⏎ Editar" at bounding box center [292, 141] width 86 height 10
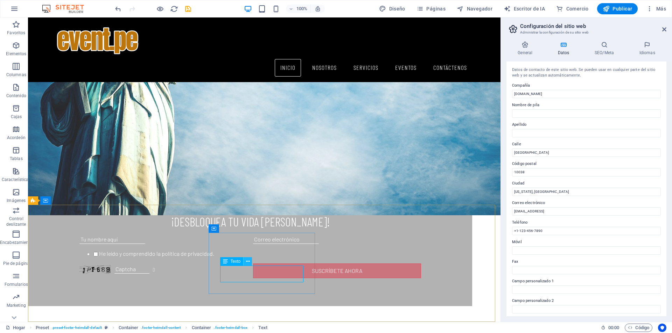
click at [246, 260] on icon at bounding box center [248, 261] width 4 height 7
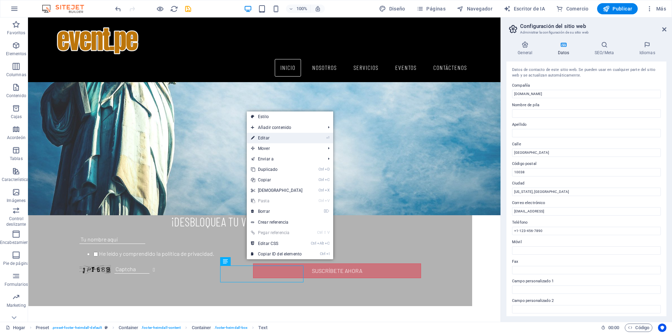
click at [308, 139] on li "⏎ Editar" at bounding box center [290, 138] width 86 height 10
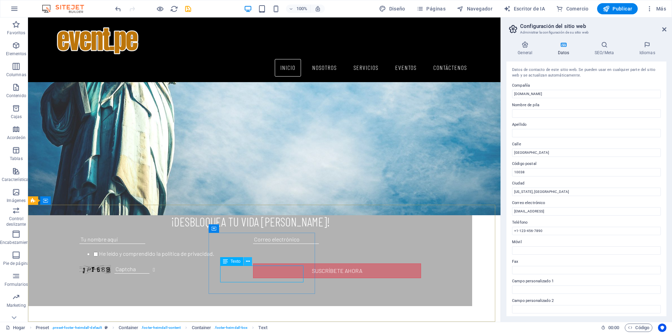
click at [248, 263] on icon at bounding box center [248, 261] width 4 height 7
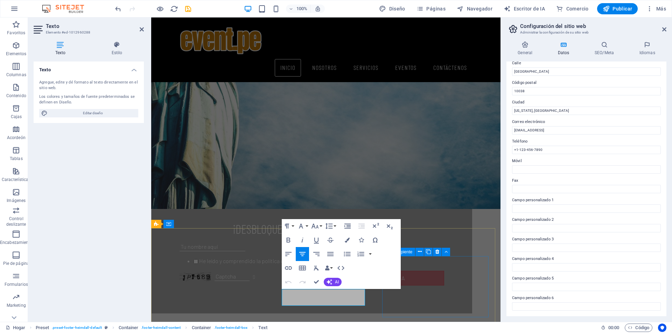
scroll to position [880, 0]
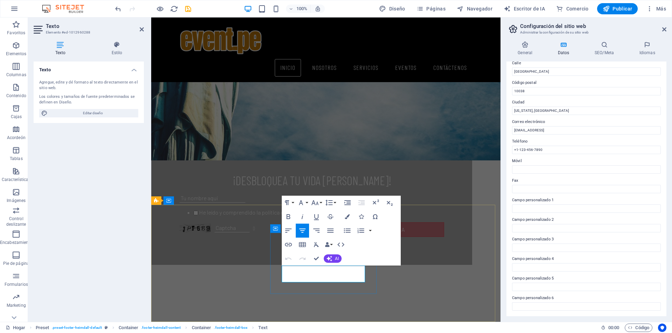
drag, startPoint x: 296, startPoint y: 271, endPoint x: 350, endPoint y: 271, distance: 53.5
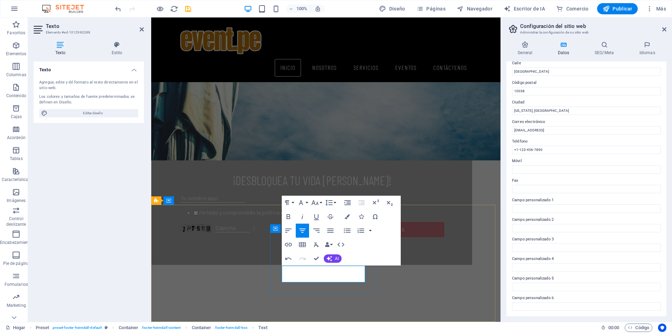
copy font "Whatsapp: 935 478 581"
drag, startPoint x: 317, startPoint y: 279, endPoint x: 333, endPoint y: 277, distance: 15.8
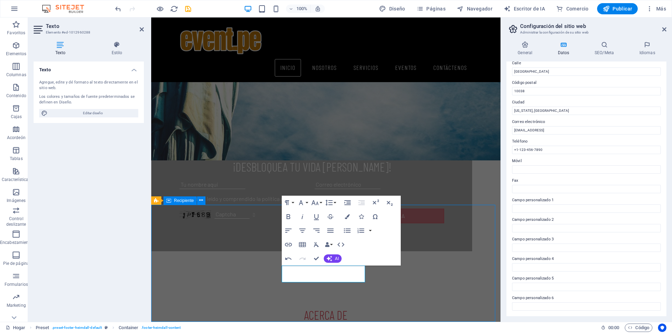
scroll to position [825, 0]
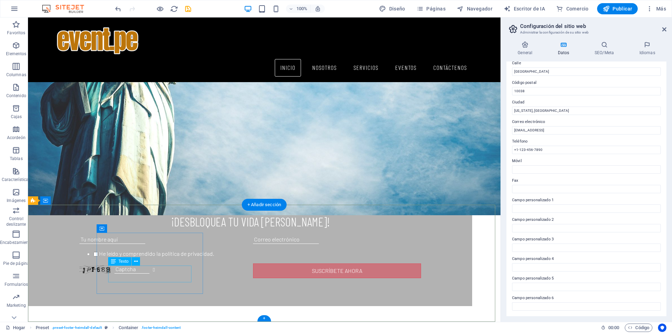
click at [135, 262] on icon at bounding box center [136, 261] width 4 height 7
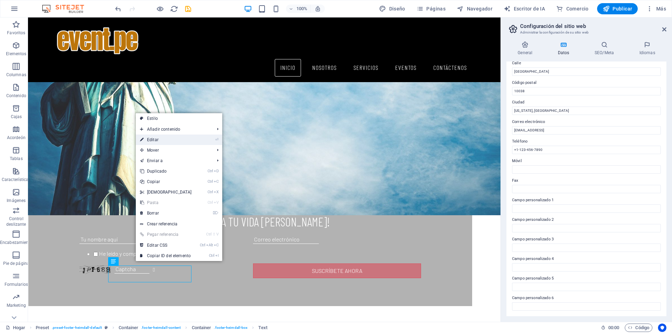
click at [160, 138] on link "⏎ Editar" at bounding box center [166, 140] width 60 height 10
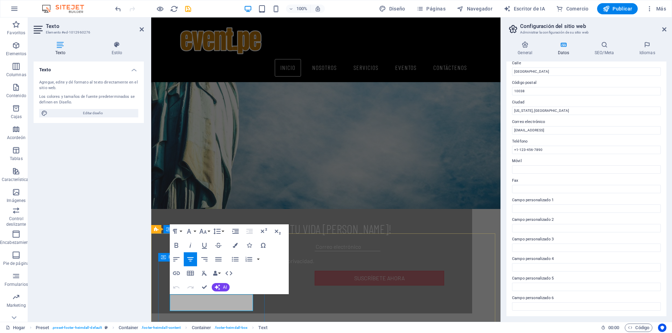
scroll to position [866, 0]
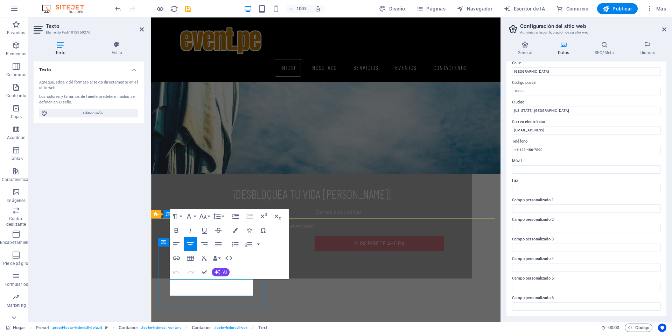
drag, startPoint x: 189, startPoint y: 284, endPoint x: 234, endPoint y: 283, distance: 45.1
drag, startPoint x: 187, startPoint y: 291, endPoint x: 237, endPoint y: 292, distance: 49.7
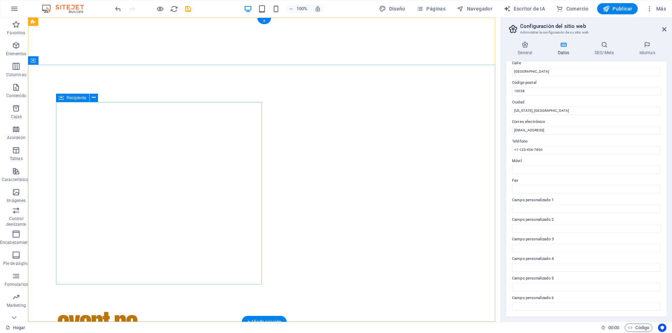
scroll to position [0, 0]
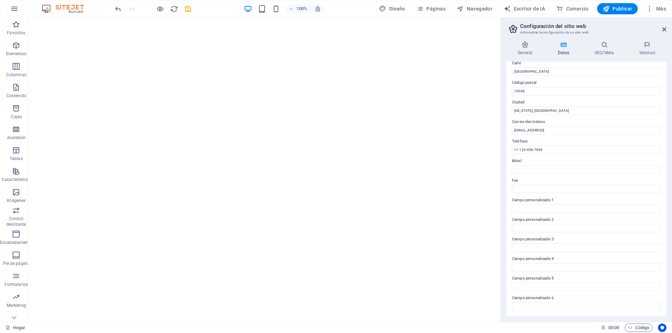
click at [666, 29] on aside "Configuración del sitio web Administrar la configuración de su sitio web Genera…" at bounding box center [585, 169] width 171 height 305
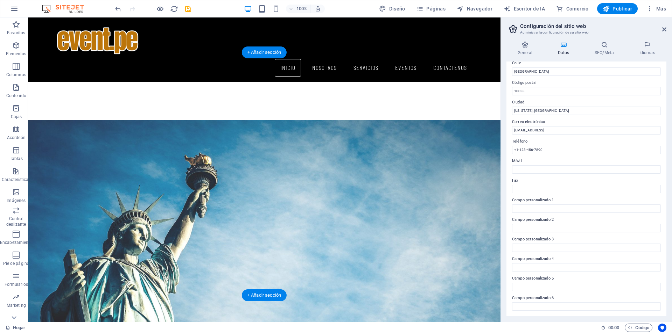
scroll to position [735, 0]
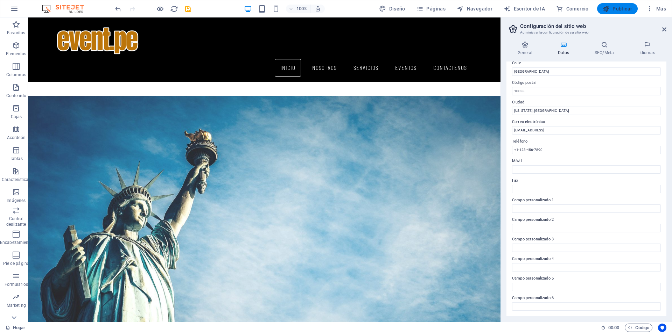
click at [616, 9] on font "Publicar" at bounding box center [622, 9] width 20 height 6
checkbox input "false"
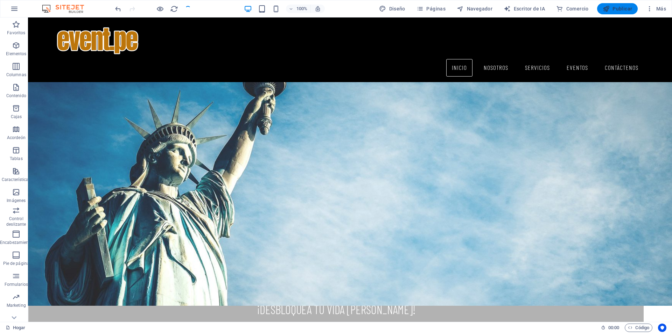
scroll to position [729, 0]
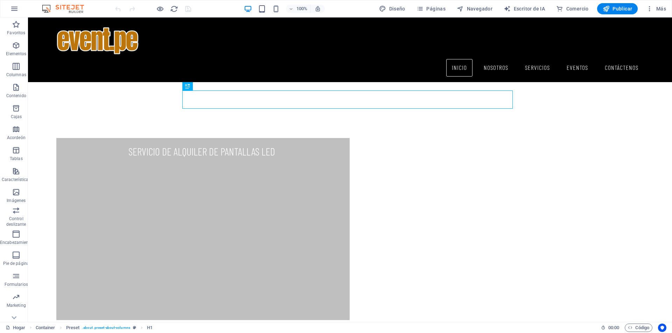
scroll to position [364, 0]
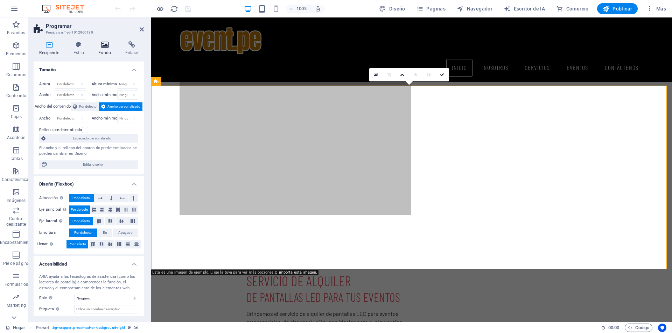
click at [102, 47] on icon at bounding box center [105, 44] width 24 height 7
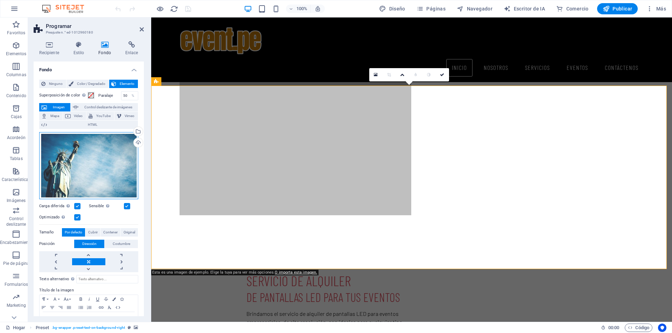
click at [119, 178] on div "Arrastre los archivos aquí, haga clic para elegir archivos o seleccione archivo…" at bounding box center [88, 165] width 99 height 67
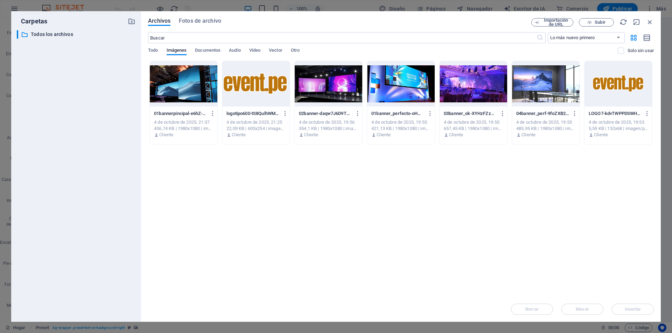
click at [388, 88] on div at bounding box center [401, 83] width 68 height 45
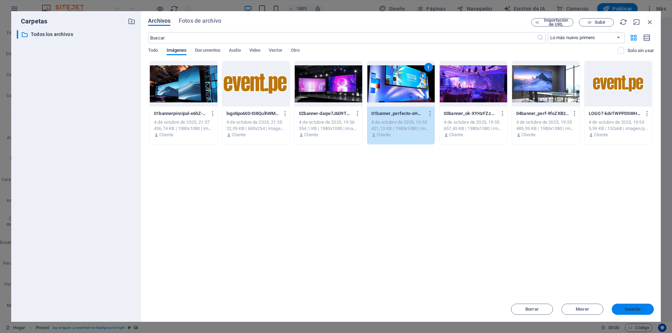
click at [633, 311] on font "Insertar" at bounding box center [632, 309] width 16 height 5
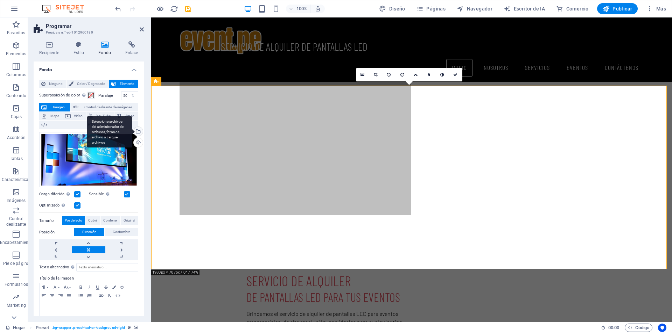
click at [136, 132] on div "Seleccione archivos del administrador de archivos, fotos de archivo o cargue ar…" at bounding box center [137, 132] width 10 height 10
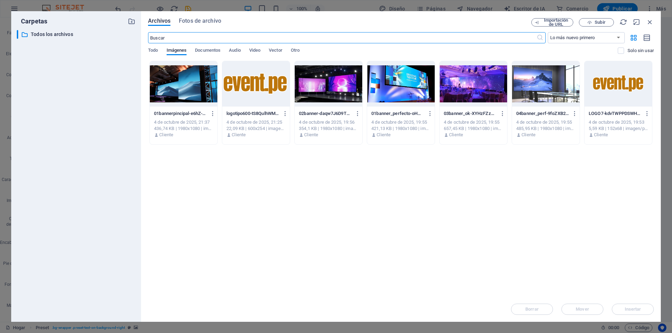
click at [398, 84] on div at bounding box center [401, 83] width 68 height 45
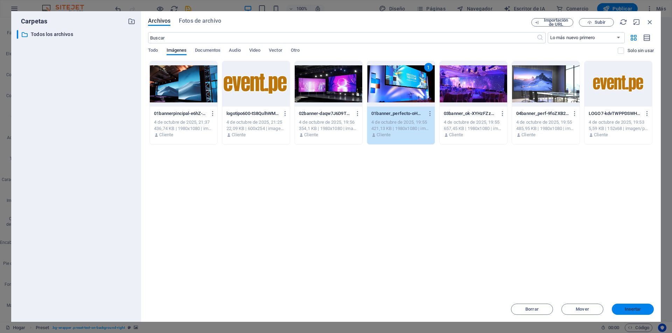
click at [635, 309] on font "Insertar" at bounding box center [632, 309] width 16 height 5
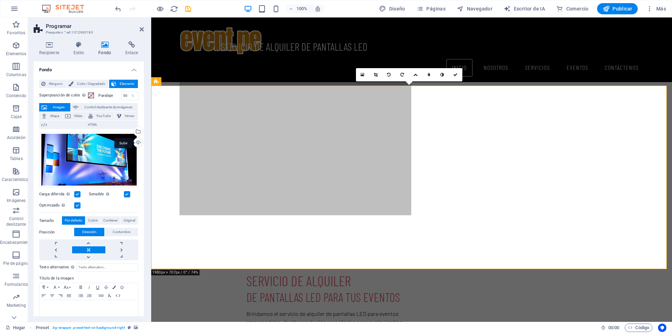
click at [136, 143] on div "Subir" at bounding box center [137, 143] width 10 height 10
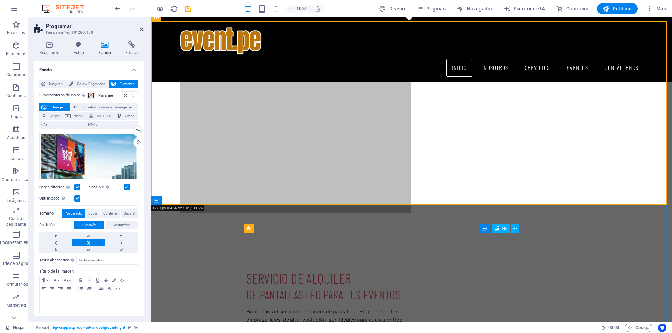
scroll to position [434, 0]
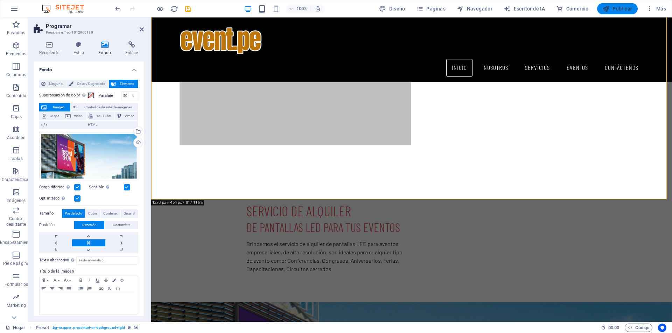
click at [609, 10] on icon "button" at bounding box center [605, 8] width 7 height 7
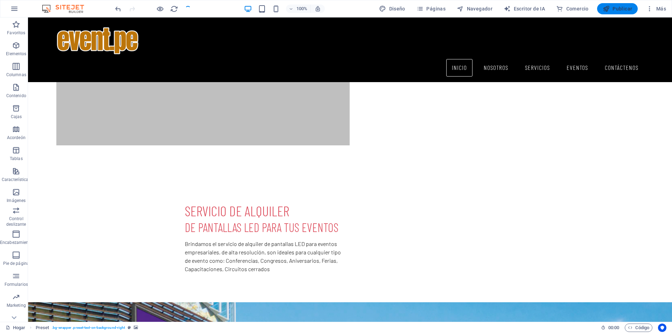
checkbox input "false"
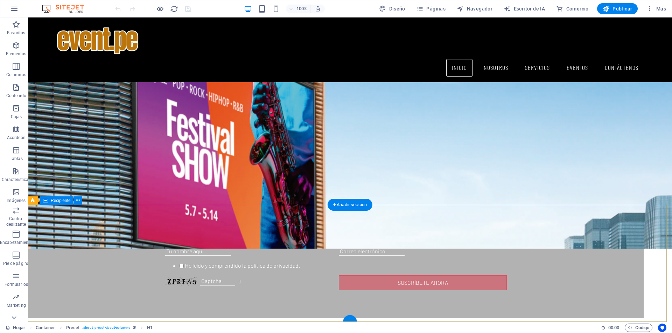
scroll to position [813, 0]
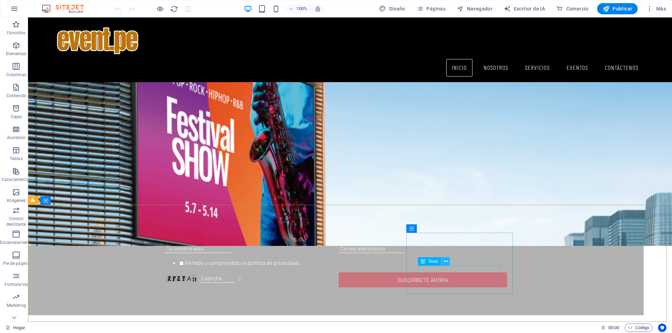
click at [444, 262] on icon at bounding box center [446, 261] width 4 height 7
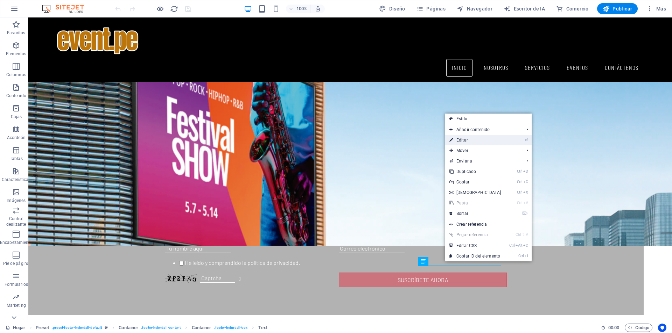
click at [494, 136] on link "⏎ Editar" at bounding box center [475, 140] width 60 height 10
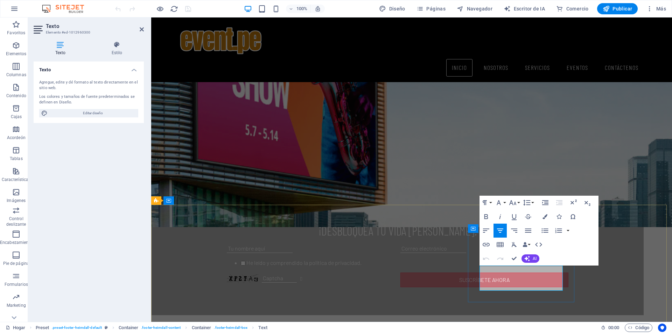
drag, startPoint x: 542, startPoint y: 288, endPoint x: 480, endPoint y: 278, distance: 63.4
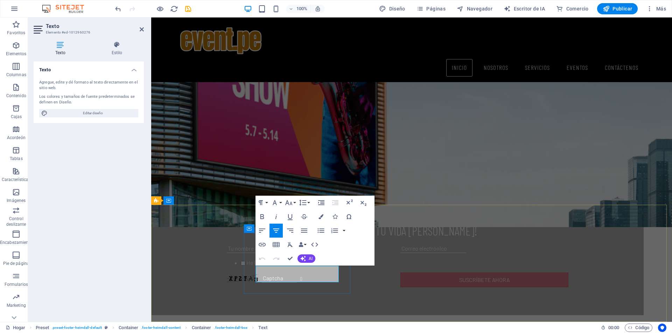
drag, startPoint x: 275, startPoint y: 271, endPoint x: 320, endPoint y: 271, distance: 45.5
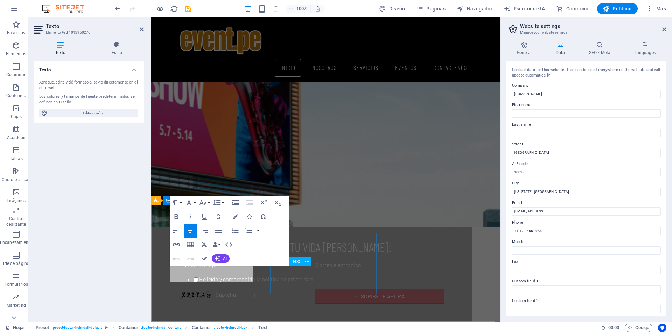
scroll to position [880, 0]
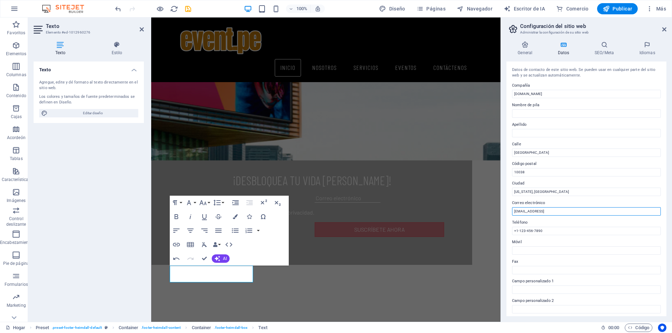
drag, startPoint x: 606, startPoint y: 210, endPoint x: 506, endPoint y: 213, distance: 100.1
click at [506, 213] on div "Datos de contacto de este sitio web. Se pueden usar en cualquier parte del siti…" at bounding box center [586, 189] width 160 height 255
type input "[EMAIL_ADDRESS][DOMAIN_NAME]"
click at [538, 252] on input "Móvil" at bounding box center [586, 251] width 149 height 8
click at [547, 193] on input "[US_STATE], [GEOGRAPHIC_DATA]" at bounding box center [586, 192] width 149 height 8
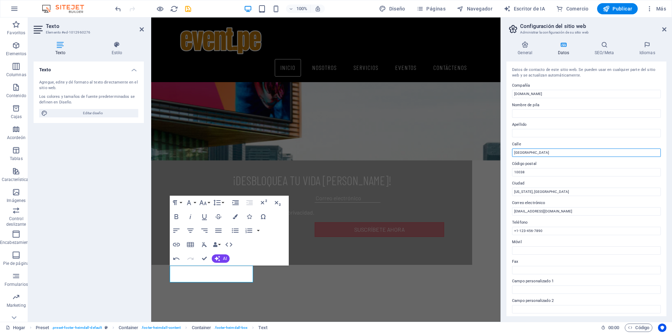
drag, startPoint x: 552, startPoint y: 154, endPoint x: 504, endPoint y: 156, distance: 48.0
click at [504, 156] on div "General Datos SEO/Meta Idiomas Nombre del sitio web [DOMAIN_NAME] Logo Arrastre…" at bounding box center [586, 179] width 171 height 286
type input "A"
type input "m"
type input "Mexico 274 [GEOGRAPHIC_DATA] 07"
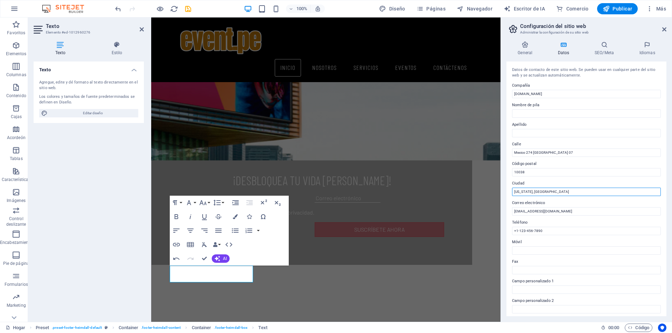
drag, startPoint x: 549, startPoint y: 189, endPoint x: 511, endPoint y: 192, distance: 38.3
click at [511, 192] on div "Datos de contacto de este sitio web. Se pueden usar en cualquier parte del siti…" at bounding box center [586, 189] width 160 height 255
type input "Lima Perù"
drag, startPoint x: 548, startPoint y: 234, endPoint x: 510, endPoint y: 234, distance: 38.8
click at [510, 234] on div "Datos de contacto de este sitio web. Se pueden usar en cualquier parte del siti…" at bounding box center [586, 189] width 160 height 255
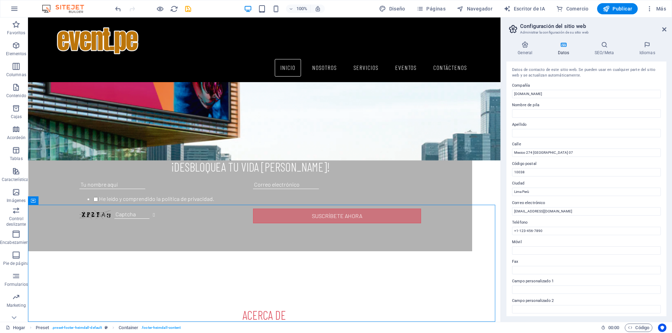
scroll to position [825, 0]
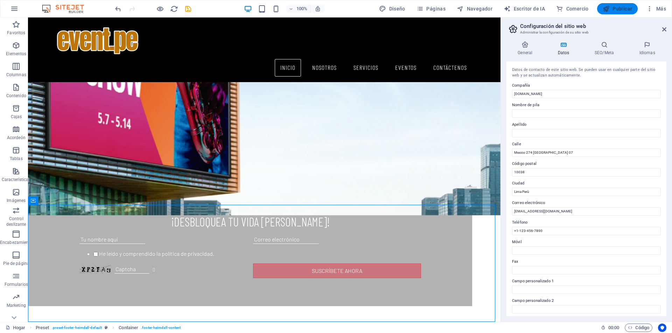
click at [612, 8] on font "Publicar" at bounding box center [622, 9] width 20 height 6
checkbox input "false"
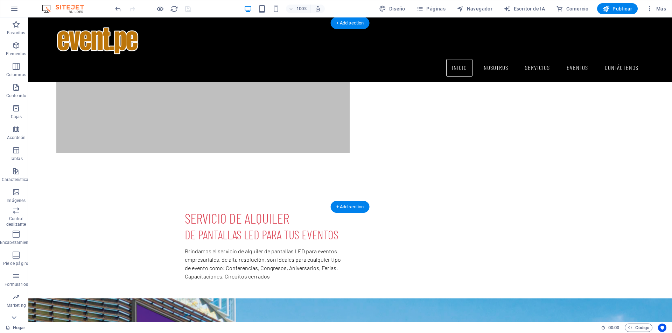
scroll to position [393, 0]
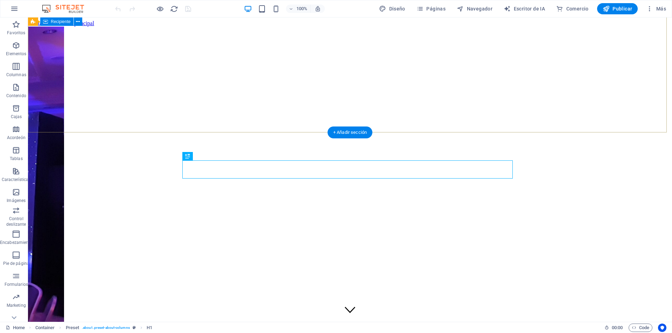
scroll to position [190, 0]
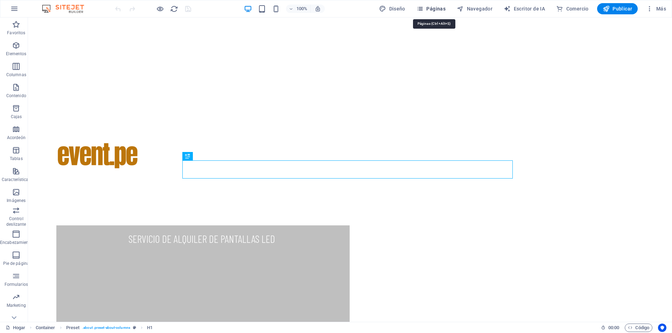
click at [441, 10] on font "Páginas" at bounding box center [435, 9] width 19 height 6
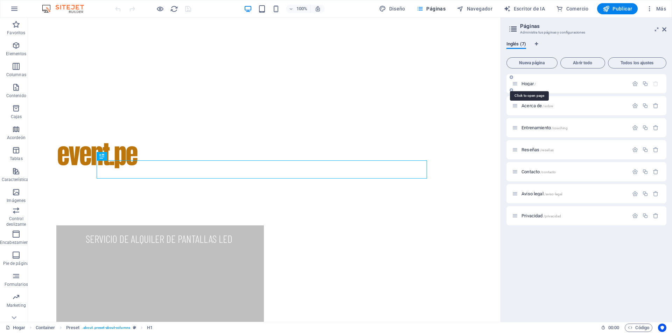
click at [522, 81] on font "Hogar" at bounding box center [527, 83] width 12 height 5
click at [529, 28] on font "Páginas" at bounding box center [530, 26] width 20 height 6
click at [514, 29] on icon at bounding box center [513, 29] width 10 height 10
click at [529, 106] on font "Acerca de" at bounding box center [531, 105] width 20 height 5
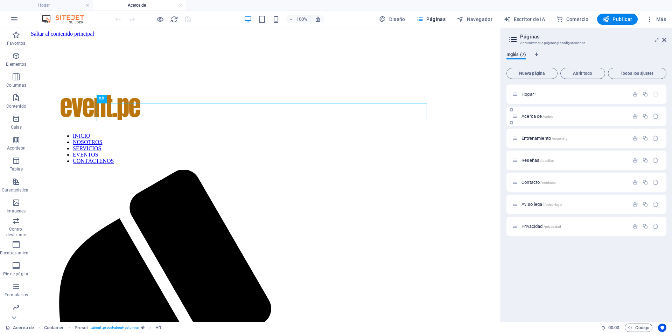
scroll to position [0, 0]
click at [540, 139] on font "Entrenamiento" at bounding box center [535, 138] width 29 height 5
click at [532, 161] on font "Reseñas" at bounding box center [530, 160] width 18 height 5
click at [530, 183] on font "Contacto" at bounding box center [530, 182] width 18 height 5
click at [532, 204] on font "Aviso legal" at bounding box center [532, 204] width 22 height 5
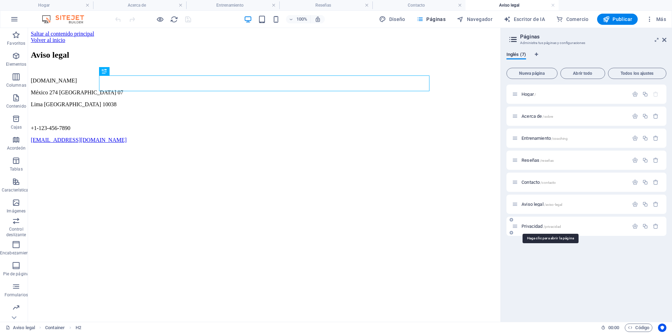
click at [527, 227] on font "Privacidad" at bounding box center [531, 226] width 21 height 5
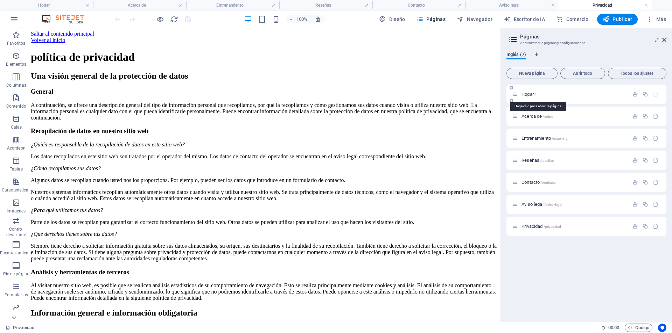
click at [528, 93] on font "Hogar" at bounding box center [527, 94] width 12 height 5
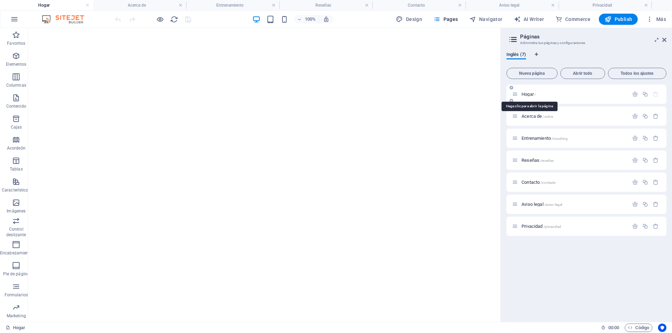
scroll to position [190, 0]
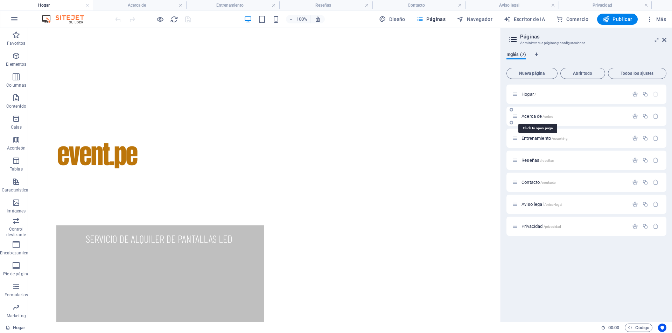
click at [535, 117] on font "Acerca de" at bounding box center [531, 116] width 20 height 5
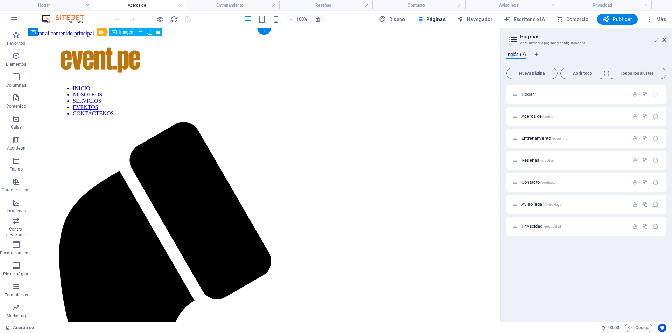
scroll to position [0, 0]
